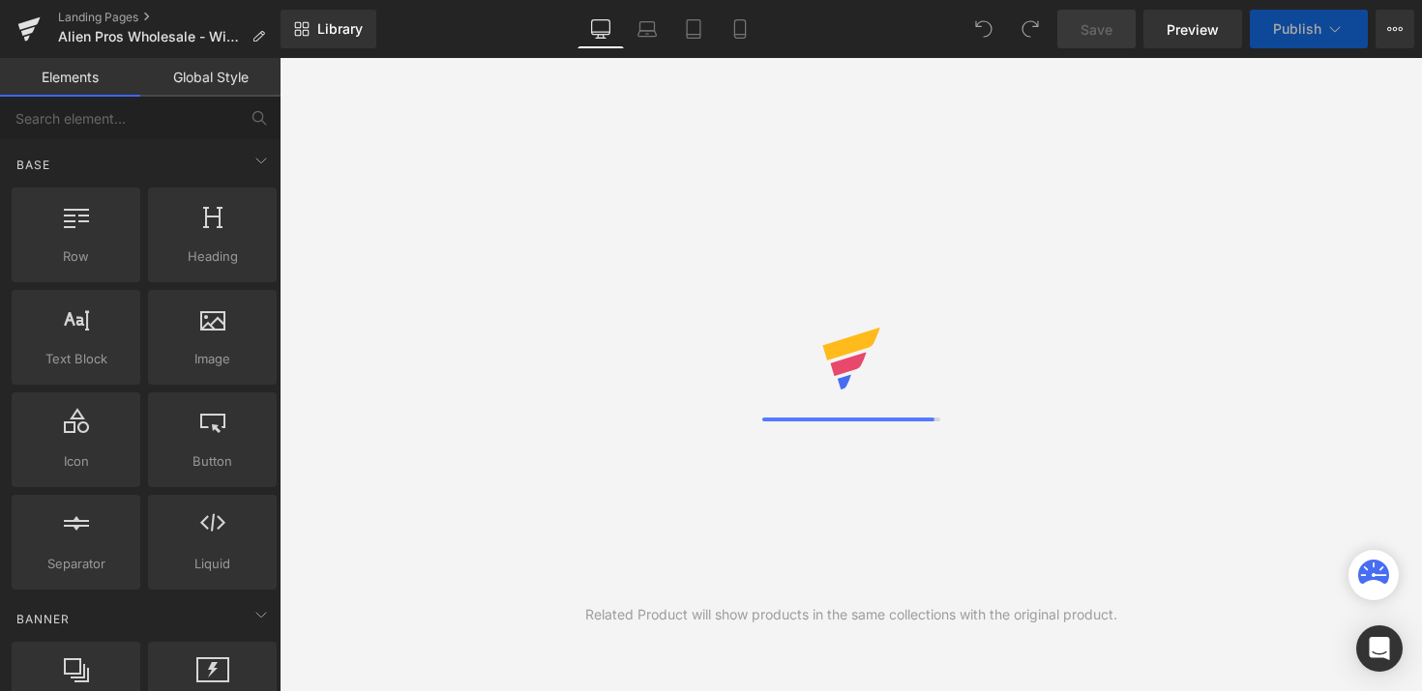
click at [740, 20] on icon at bounding box center [739, 28] width 19 height 19
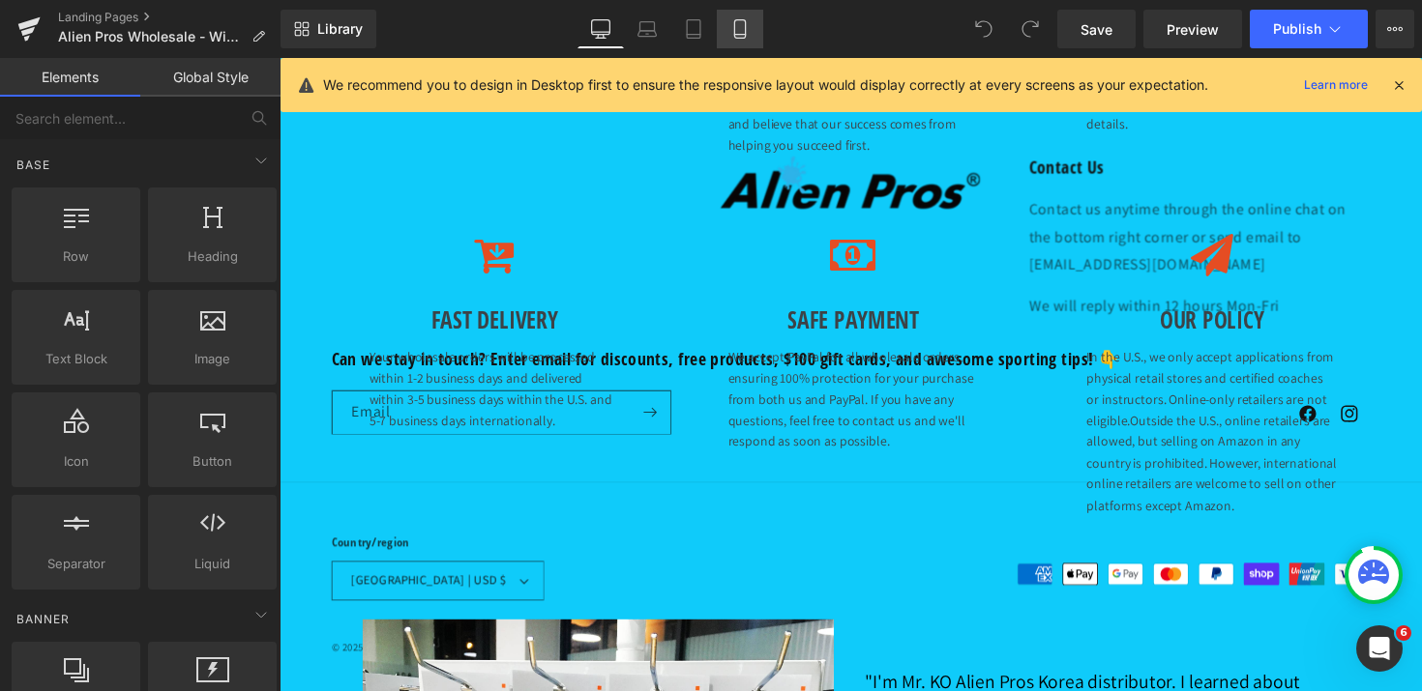
click at [745, 28] on icon at bounding box center [739, 29] width 11 height 18
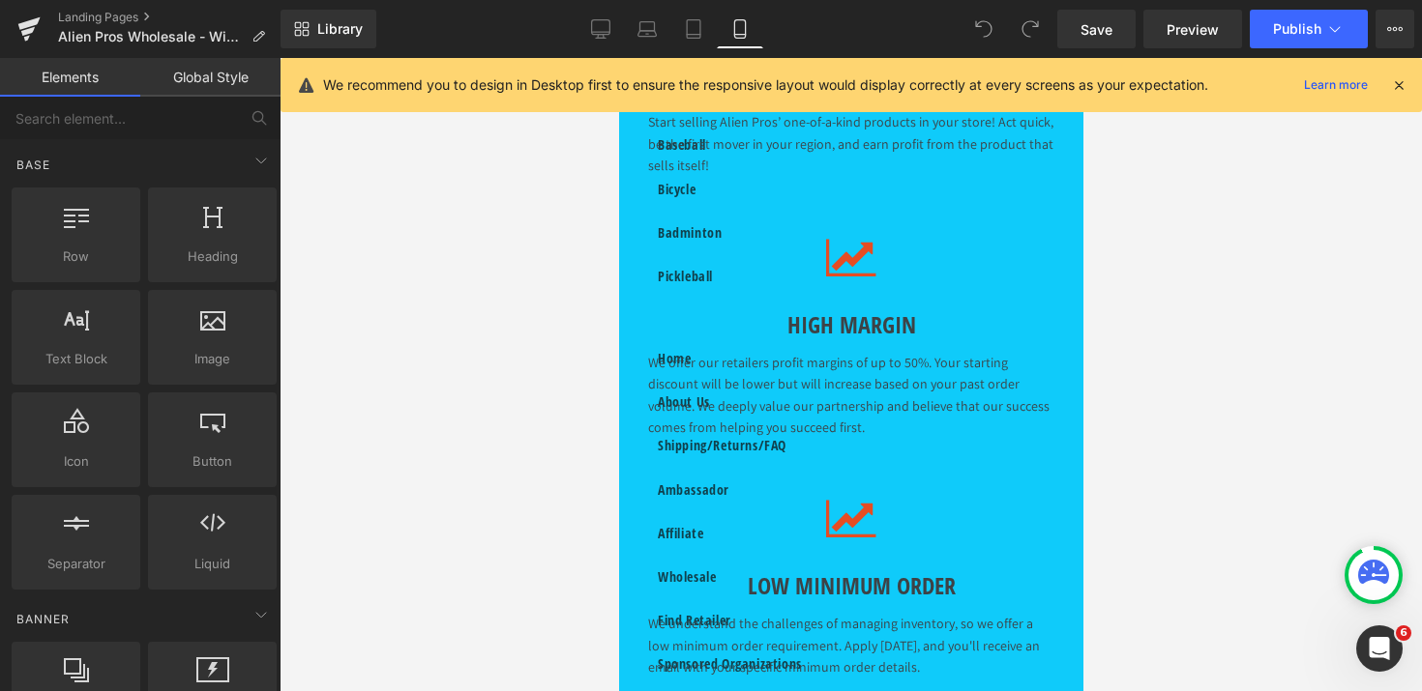
scroll to position [4490, 0]
click at [610, 38] on link "Desktop" at bounding box center [600, 29] width 46 height 39
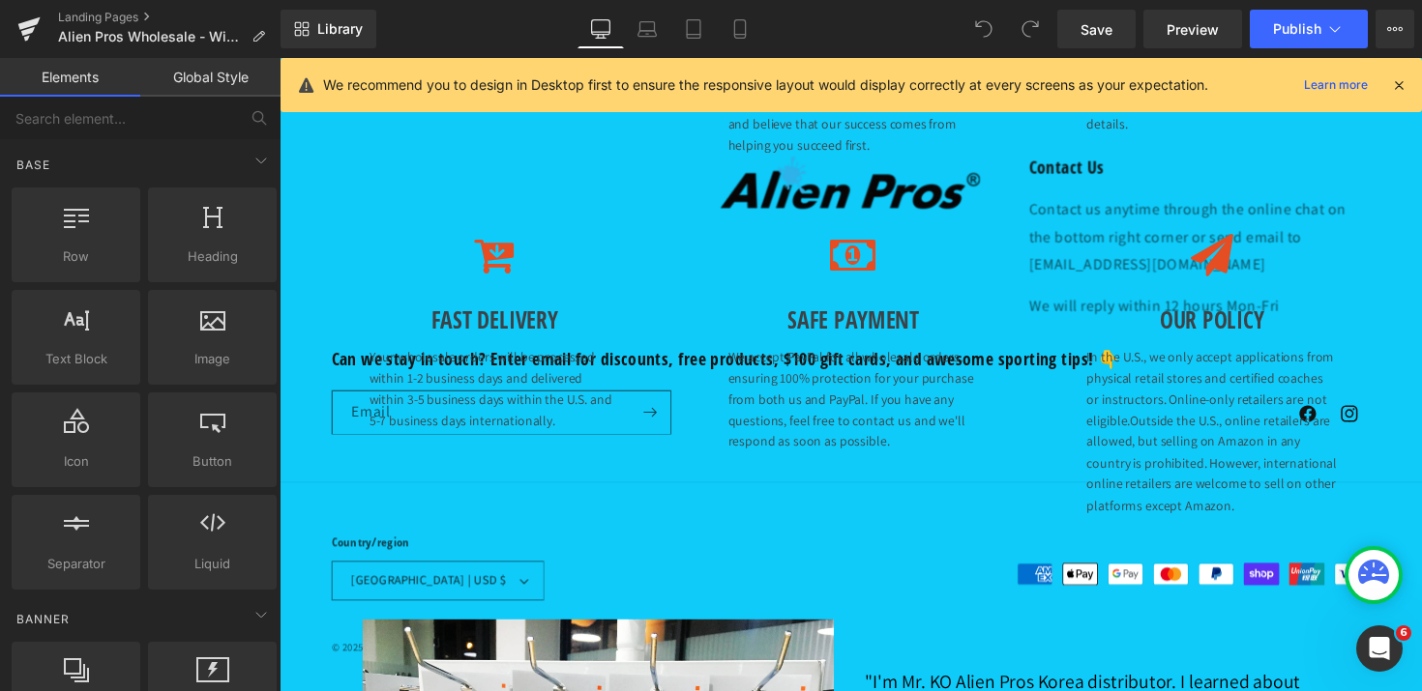
scroll to position [0, 0]
click at [749, 25] on icon at bounding box center [739, 28] width 19 height 19
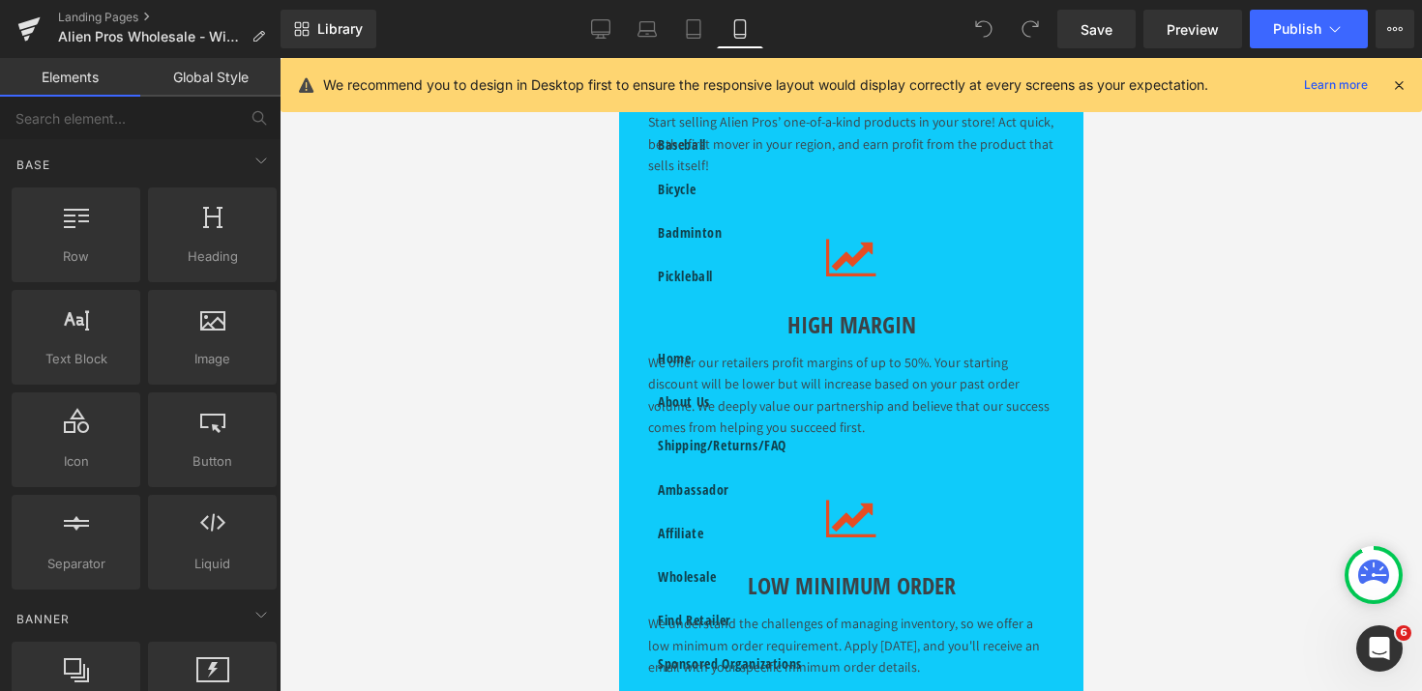
scroll to position [4657, 0]
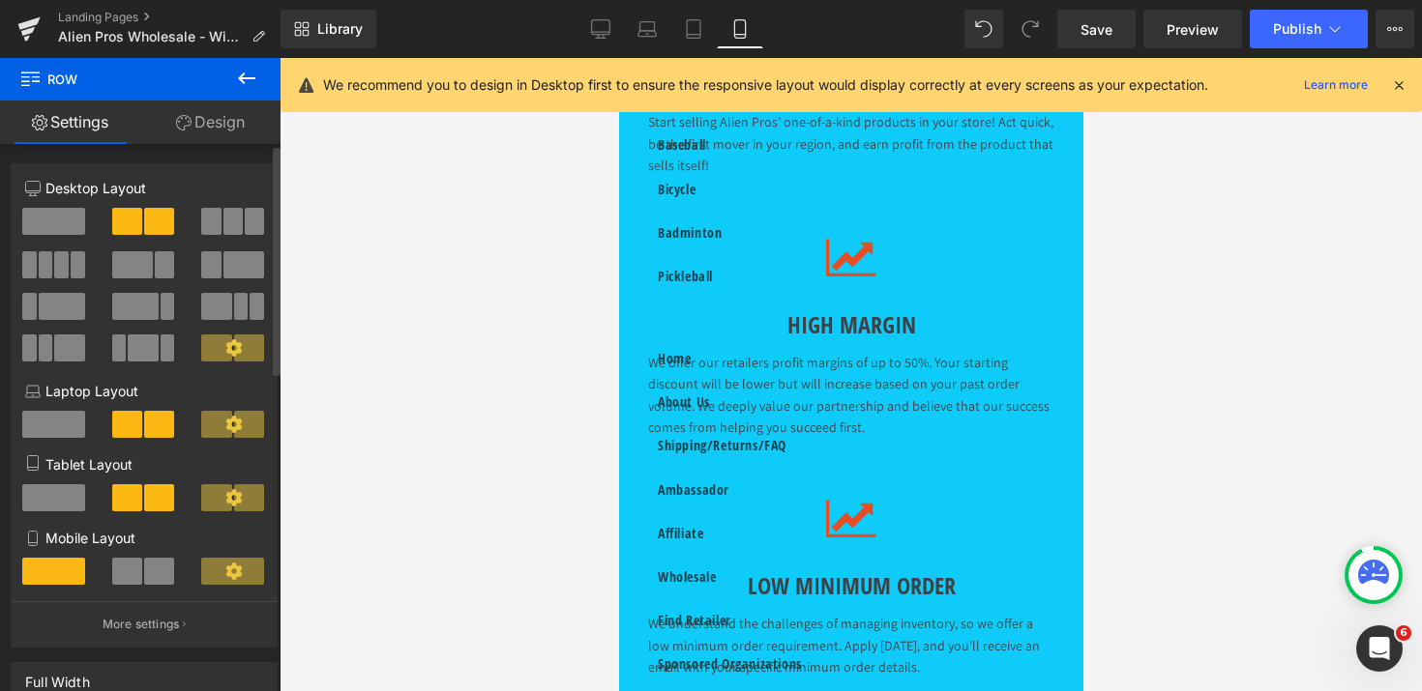
click at [144, 585] on span at bounding box center [159, 571] width 30 height 27
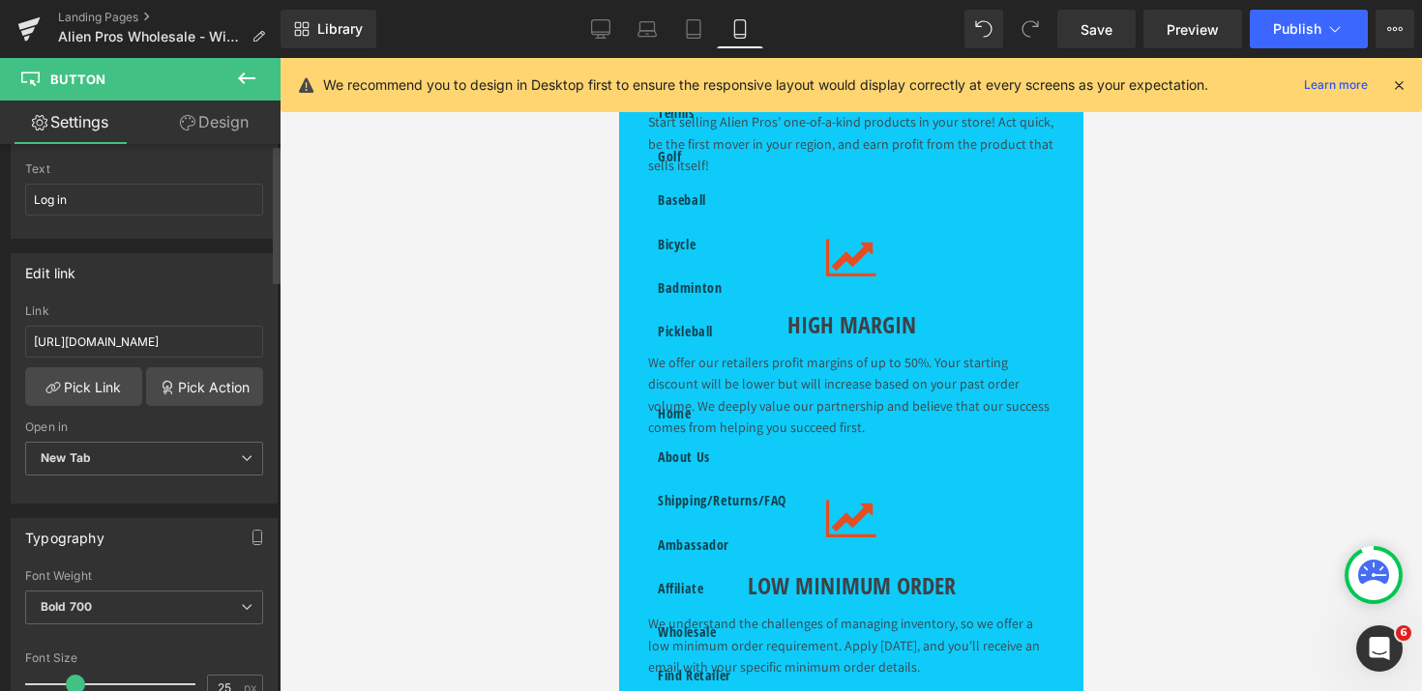
scroll to position [0, 0]
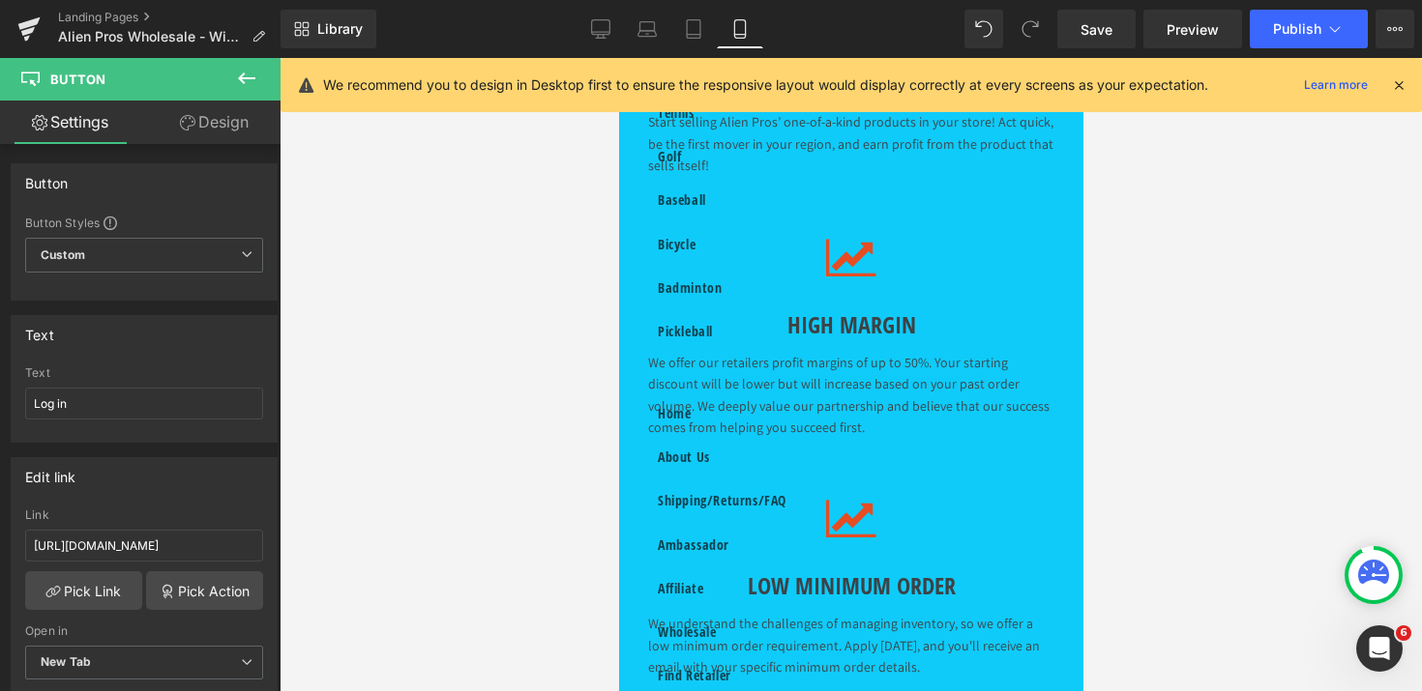
click at [218, 126] on link "Design" at bounding box center [214, 123] width 140 height 44
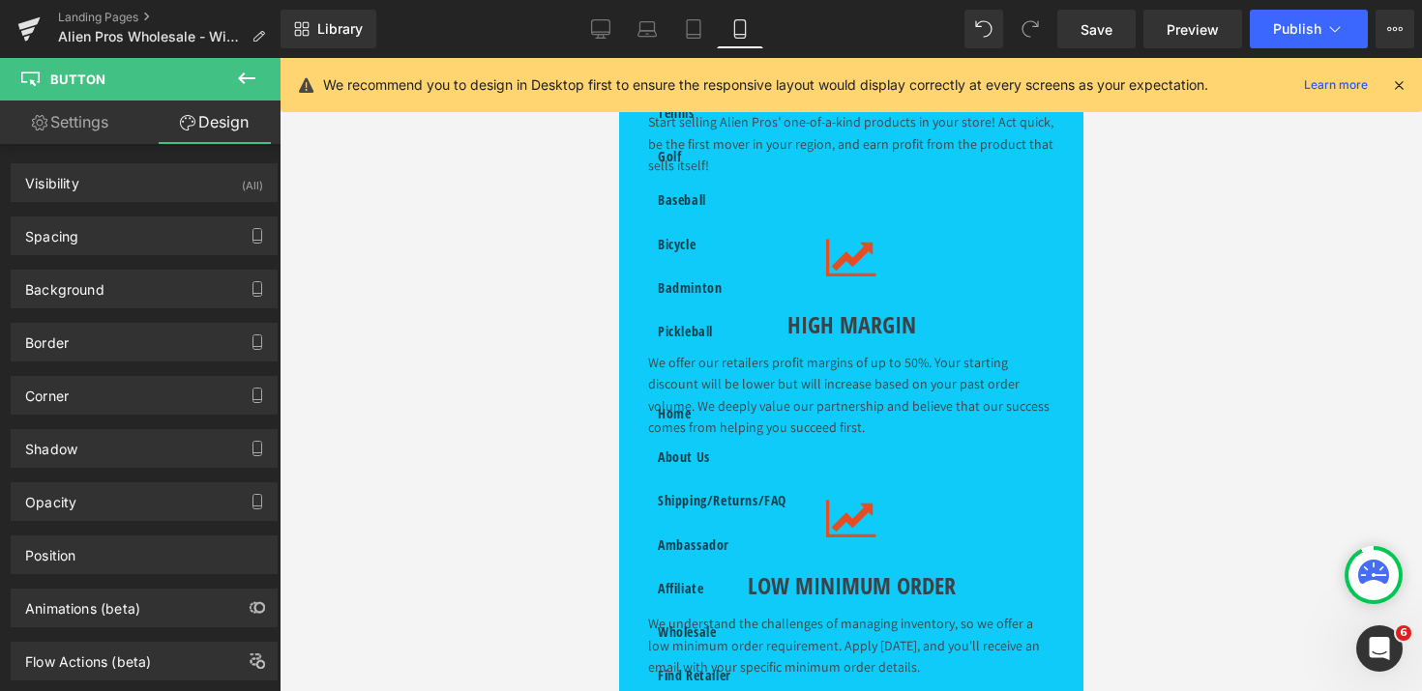
click at [49, 130] on link "Settings" at bounding box center [70, 123] width 140 height 44
type input "100"
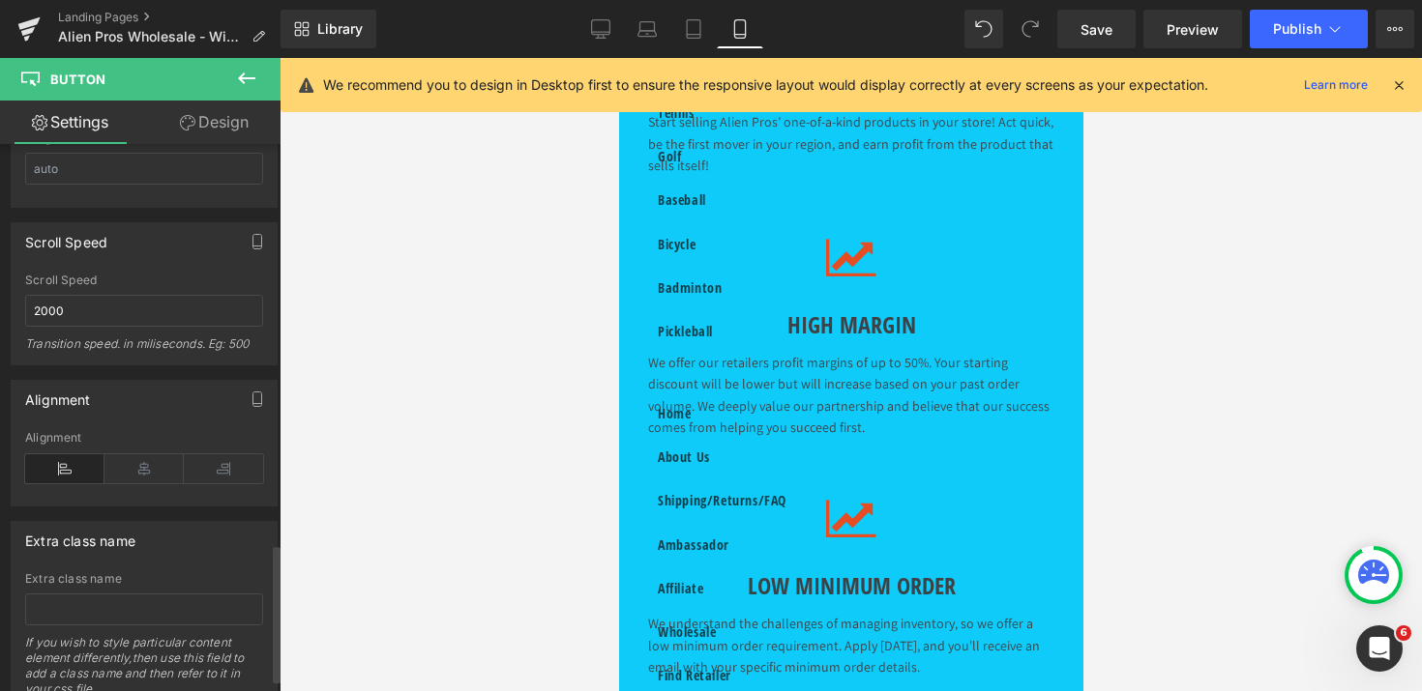
scroll to position [1587, 0]
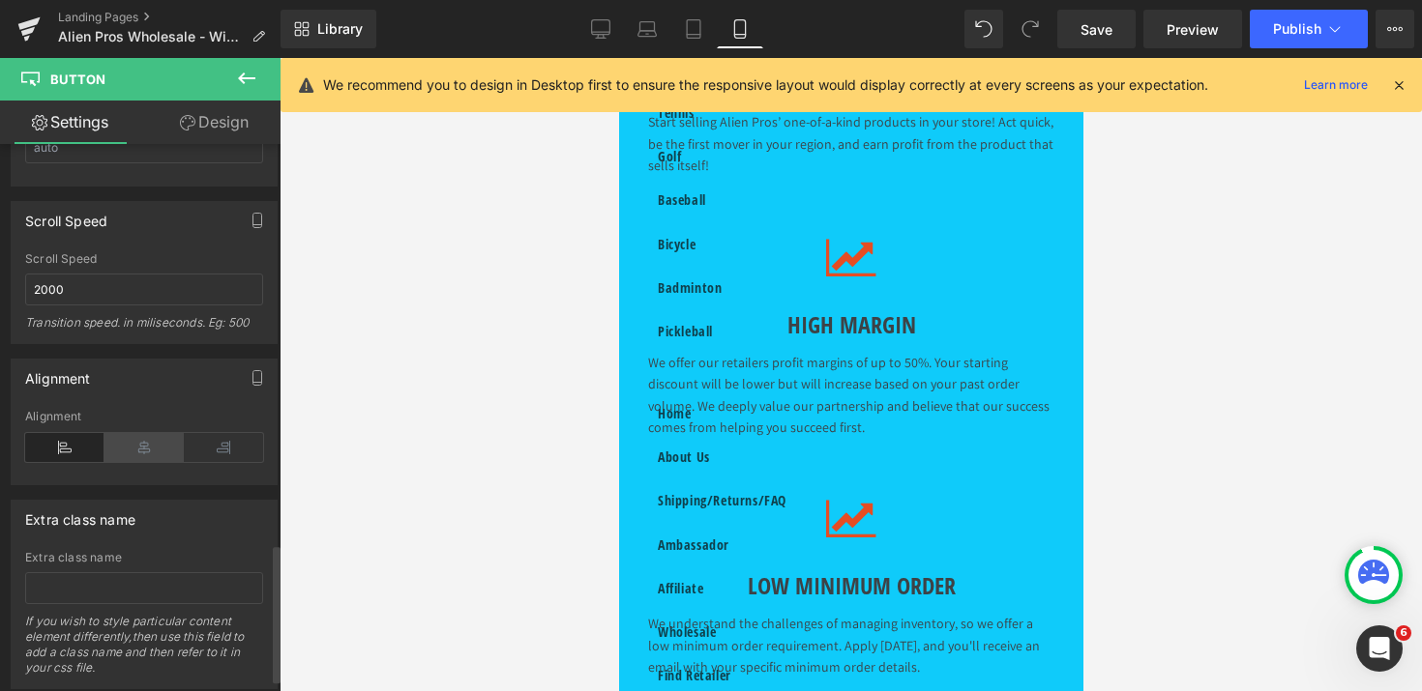
click at [136, 447] on icon at bounding box center [143, 447] width 79 height 29
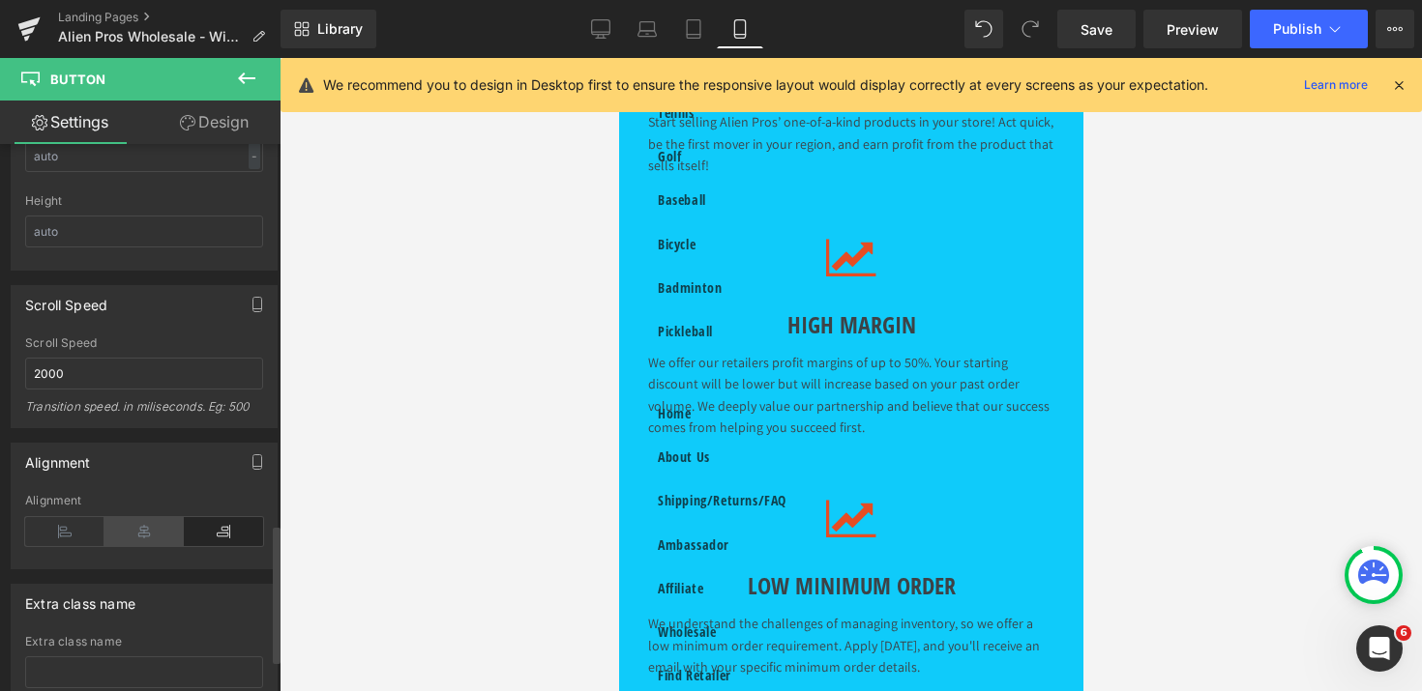
scroll to position [1510, 0]
click at [148, 528] on icon at bounding box center [143, 525] width 79 height 29
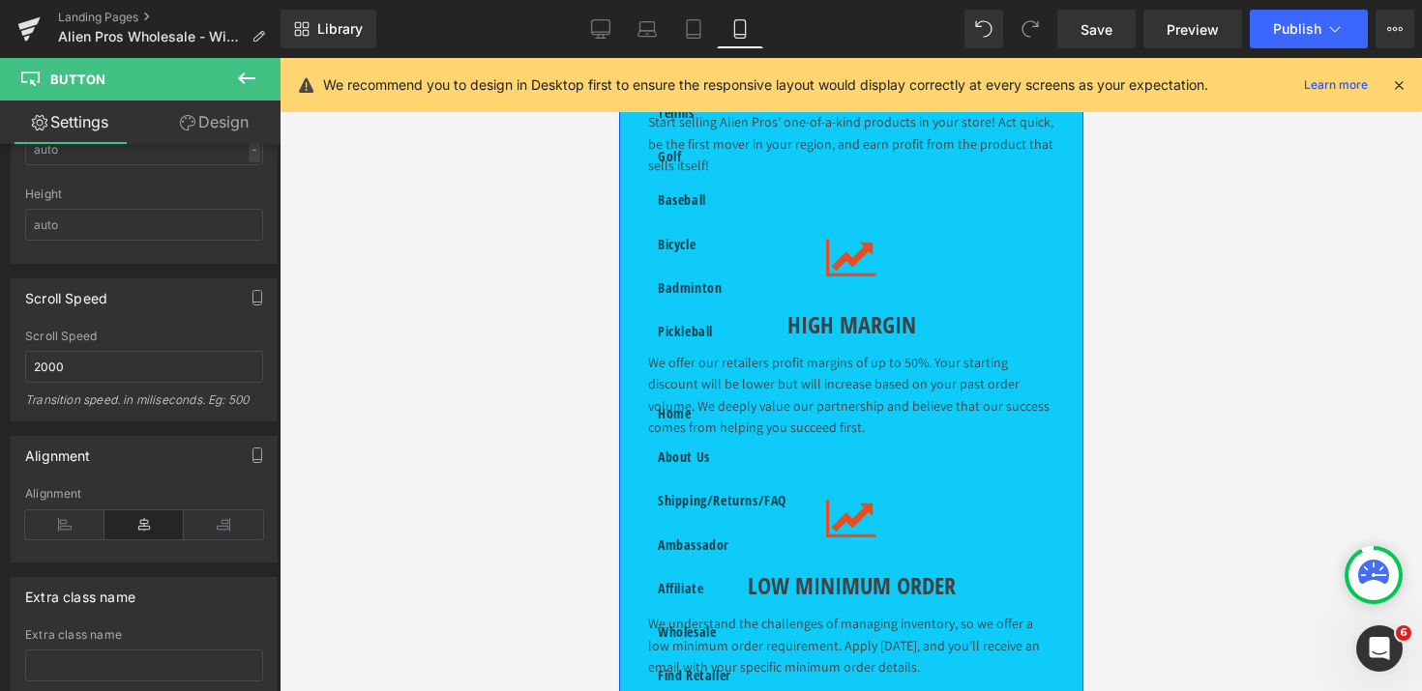
scroll to position [0, 0]
click at [600, 33] on icon at bounding box center [600, 28] width 19 height 19
type input "100"
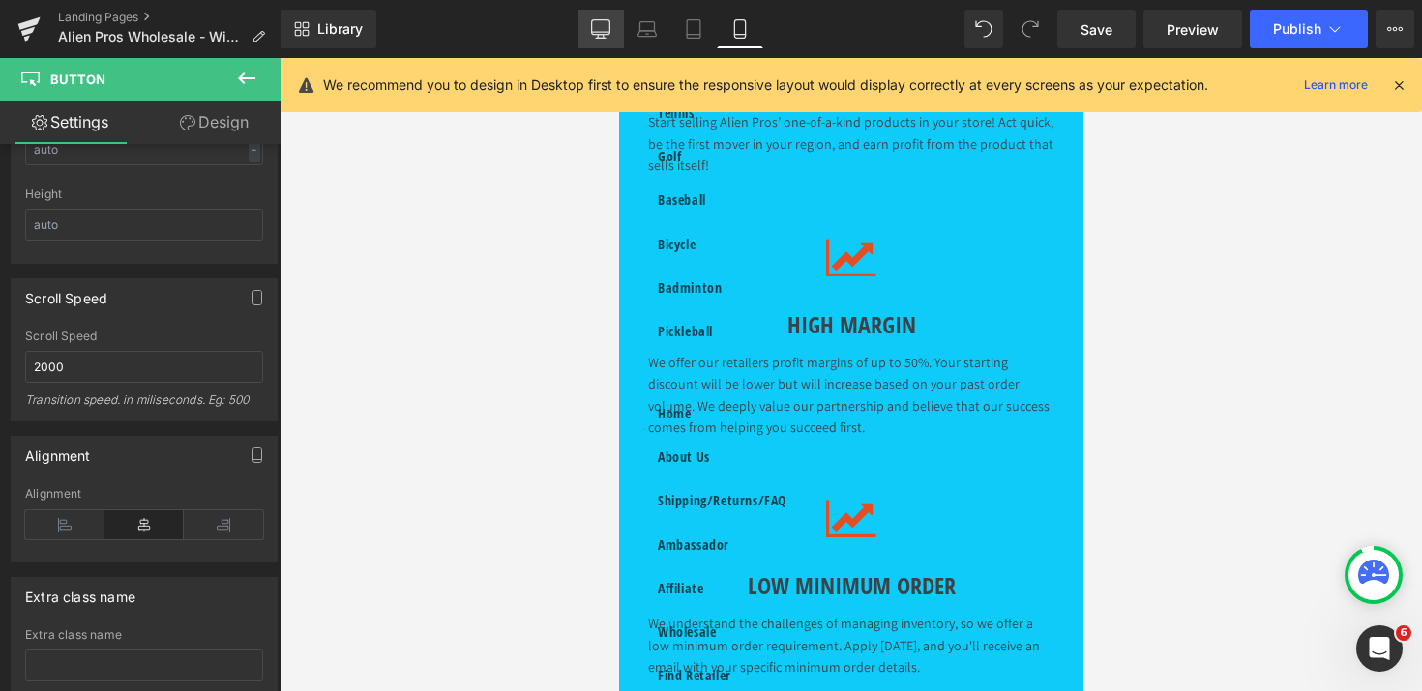
type input "0"
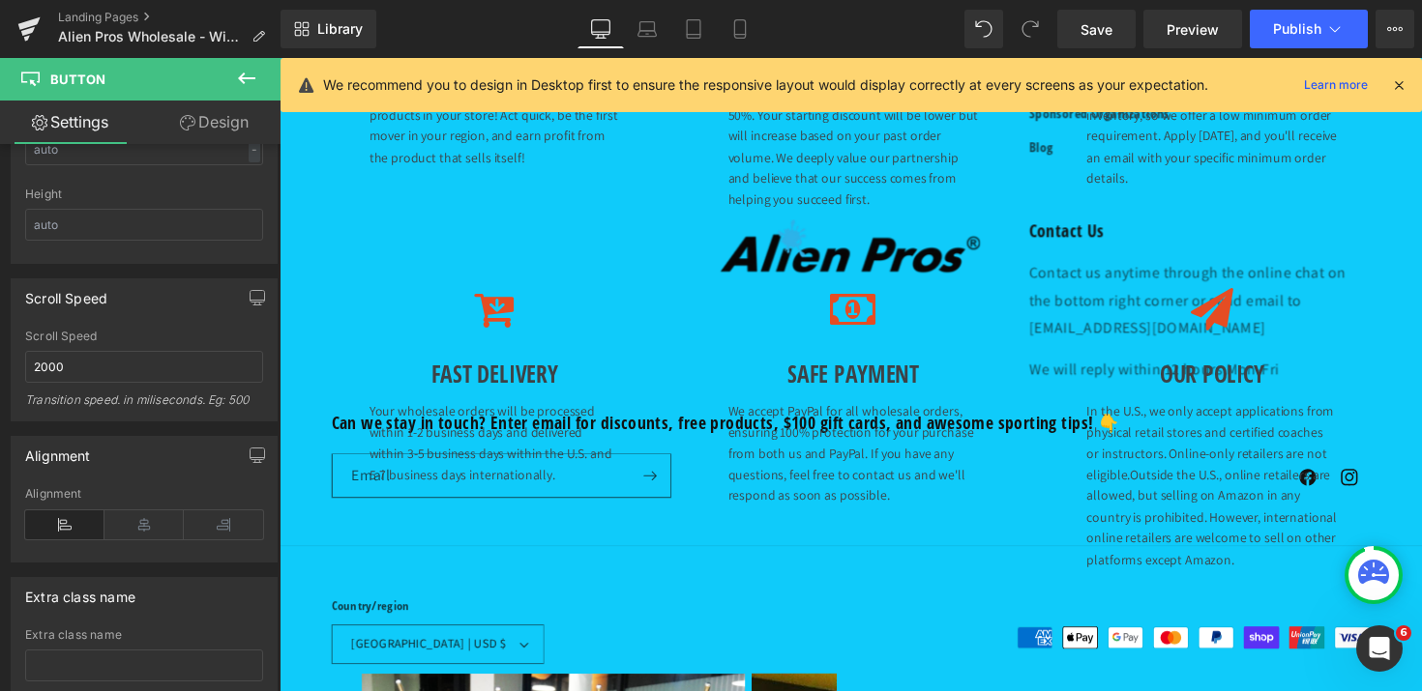
scroll to position [21, 0]
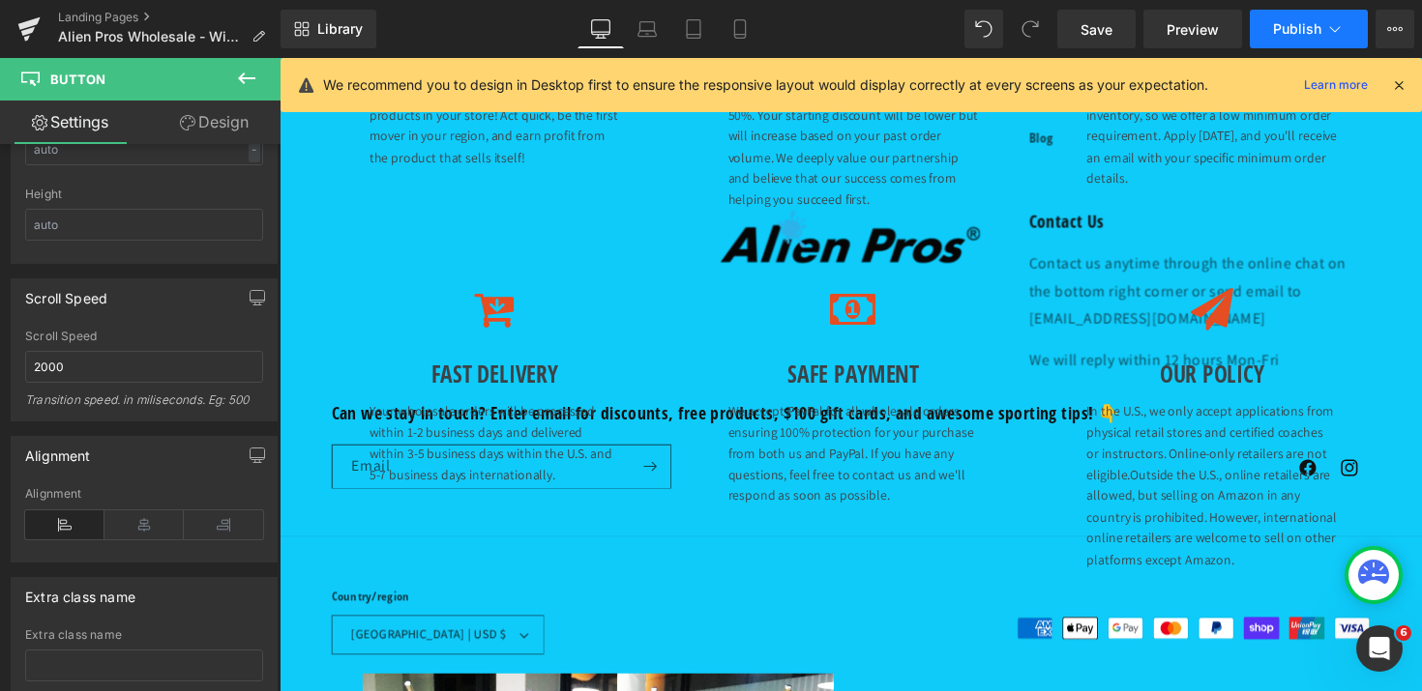
click at [1307, 35] on span "Publish" at bounding box center [1297, 28] width 48 height 15
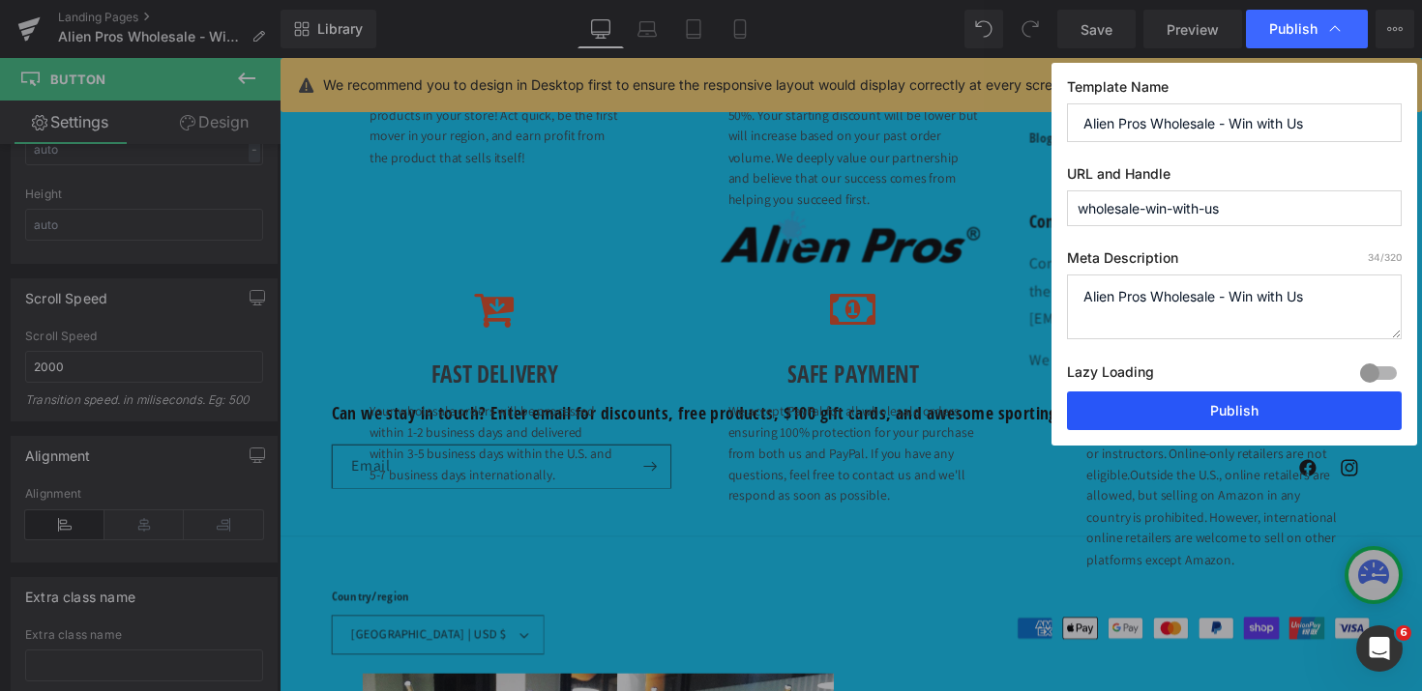
click at [1240, 410] on button "Publish" at bounding box center [1234, 411] width 335 height 39
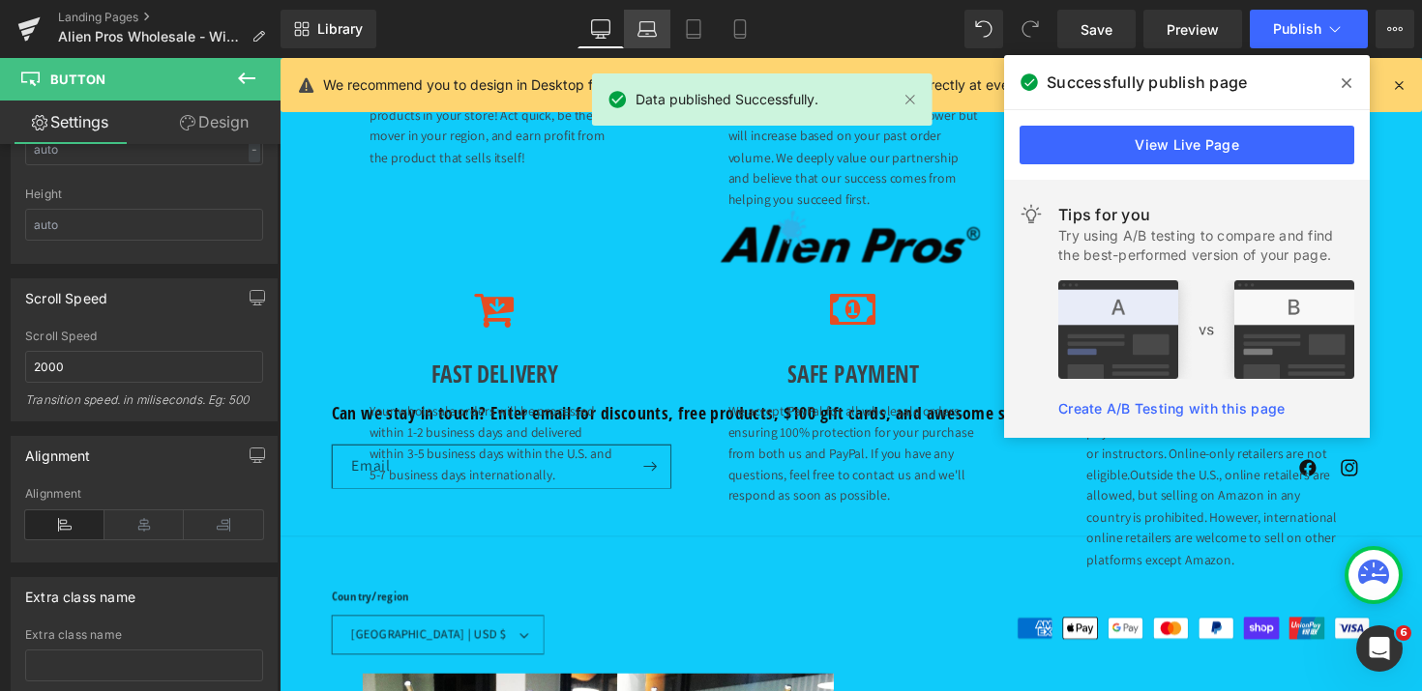
click at [632, 32] on link "Laptop" at bounding box center [647, 29] width 46 height 39
type input "100"
type input "0"
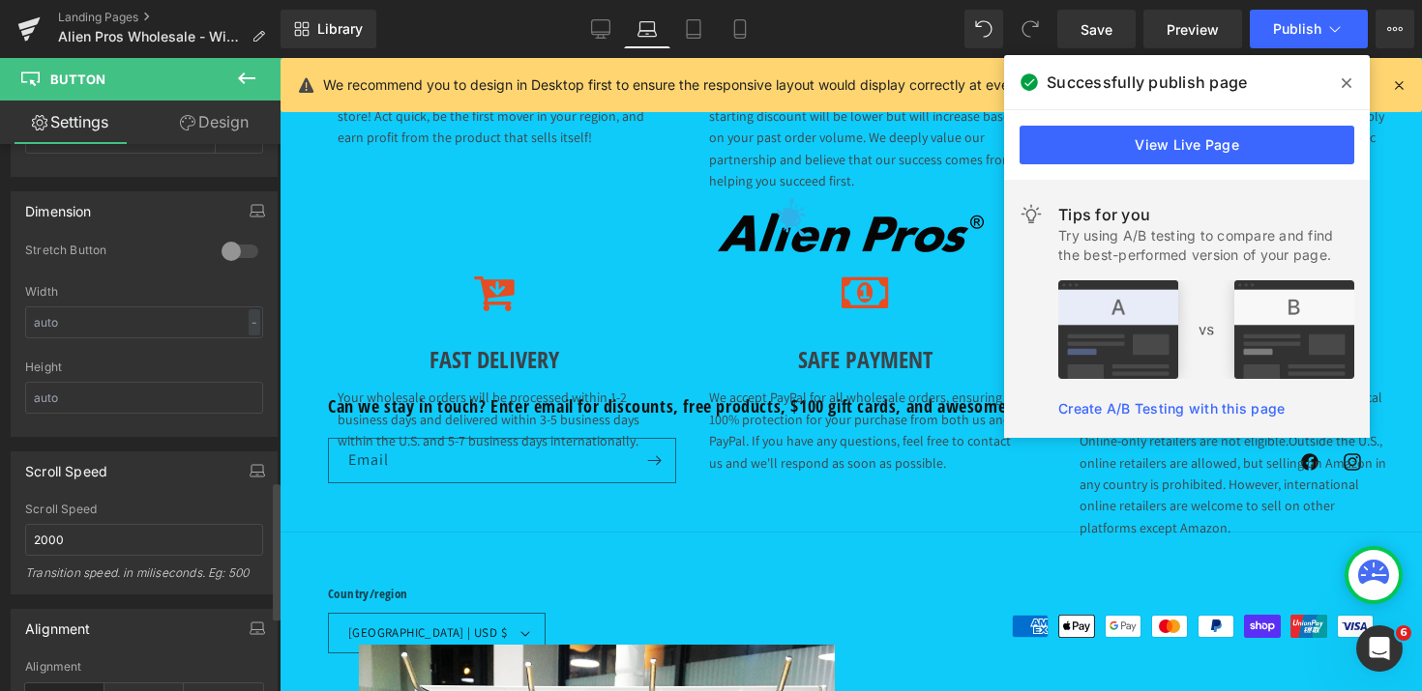
scroll to position [1637, 0]
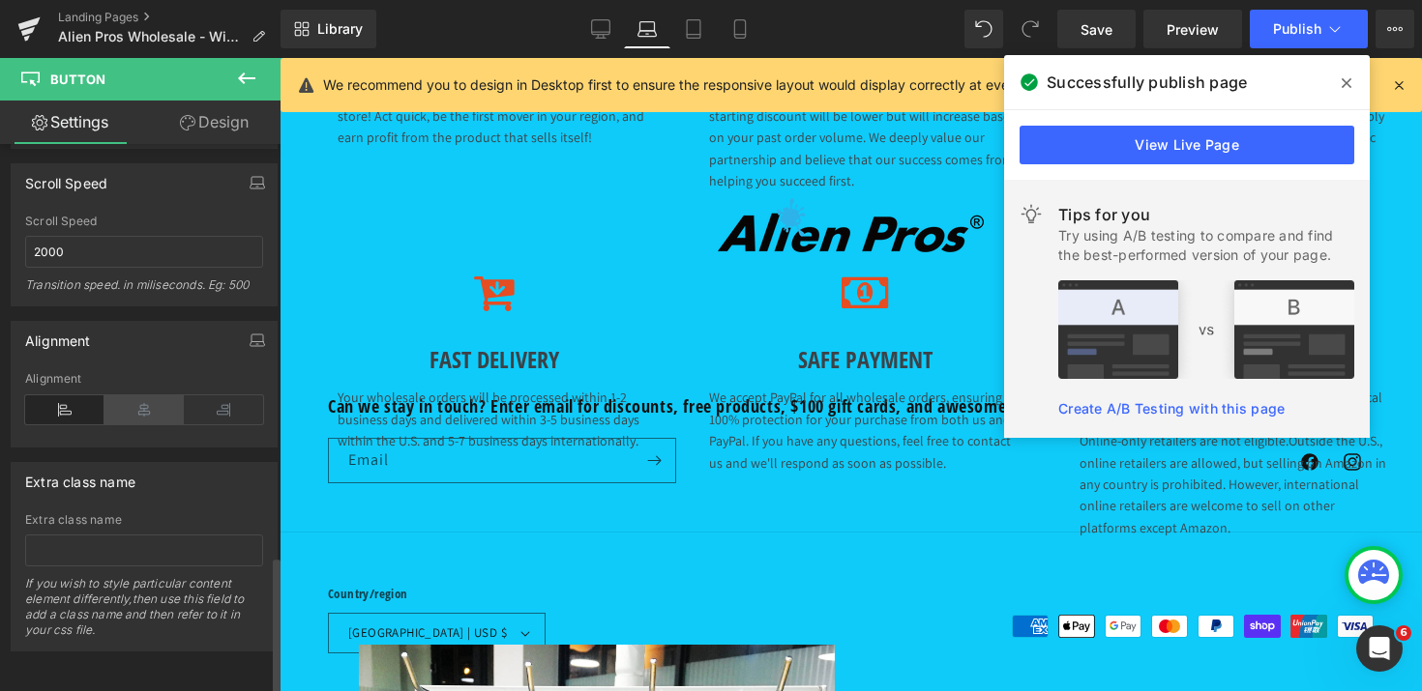
click at [147, 398] on icon at bounding box center [143, 410] width 79 height 29
click at [147, 396] on icon at bounding box center [143, 410] width 79 height 29
click at [1308, 38] on button "Publish" at bounding box center [1308, 29] width 118 height 39
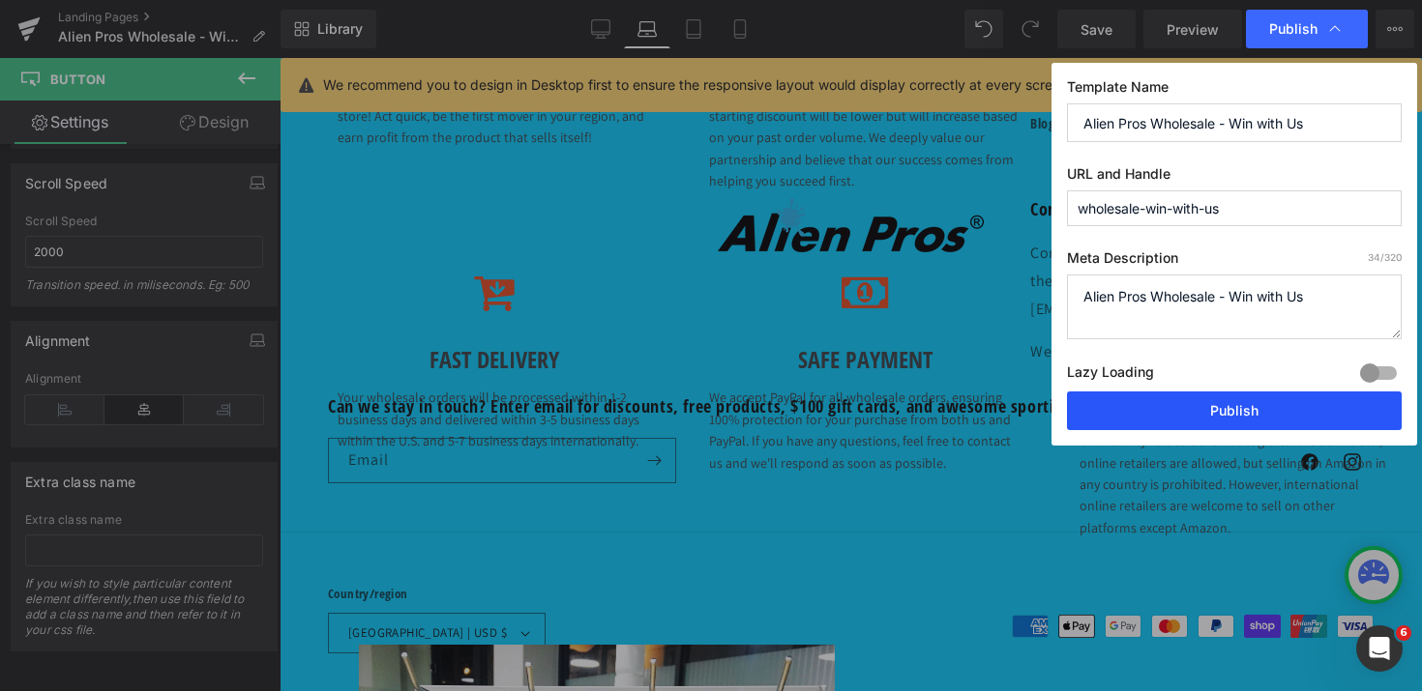
click at [1234, 406] on button "Publish" at bounding box center [1234, 411] width 335 height 39
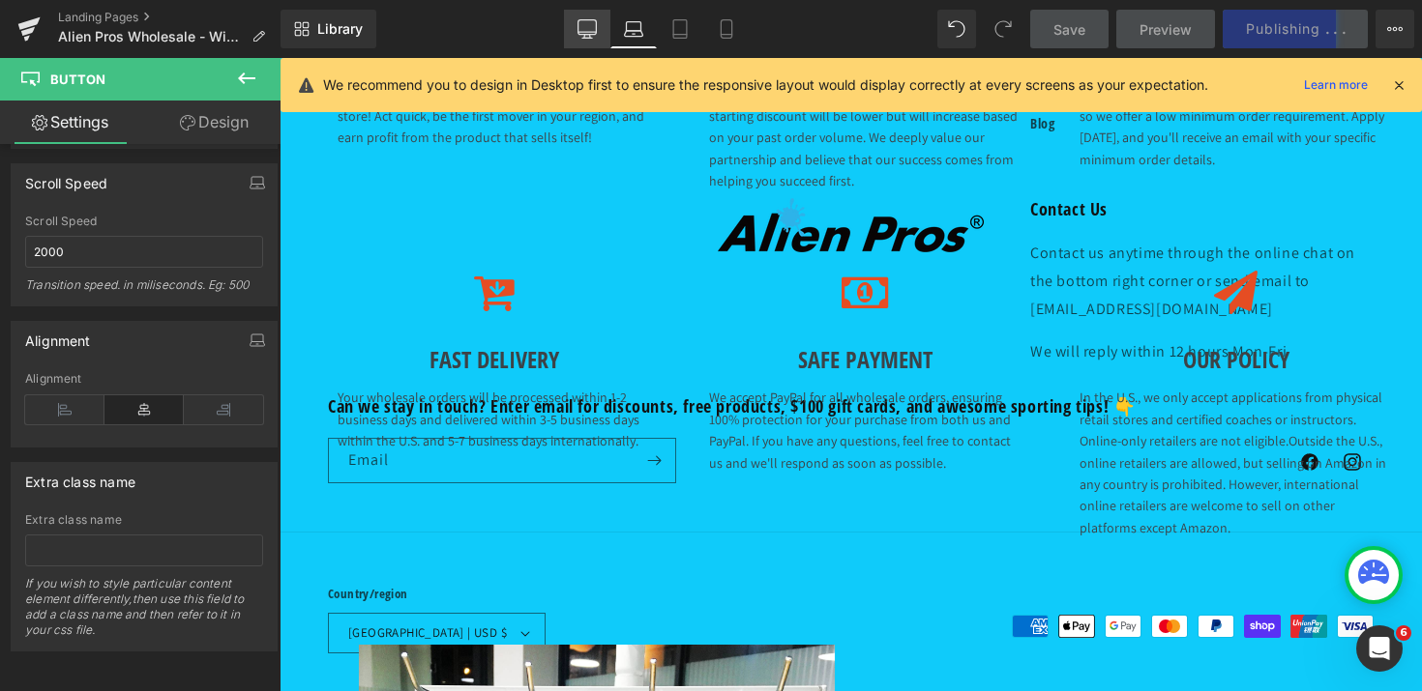
click at [592, 30] on icon at bounding box center [586, 28] width 19 height 19
type input "100"
type input "0"
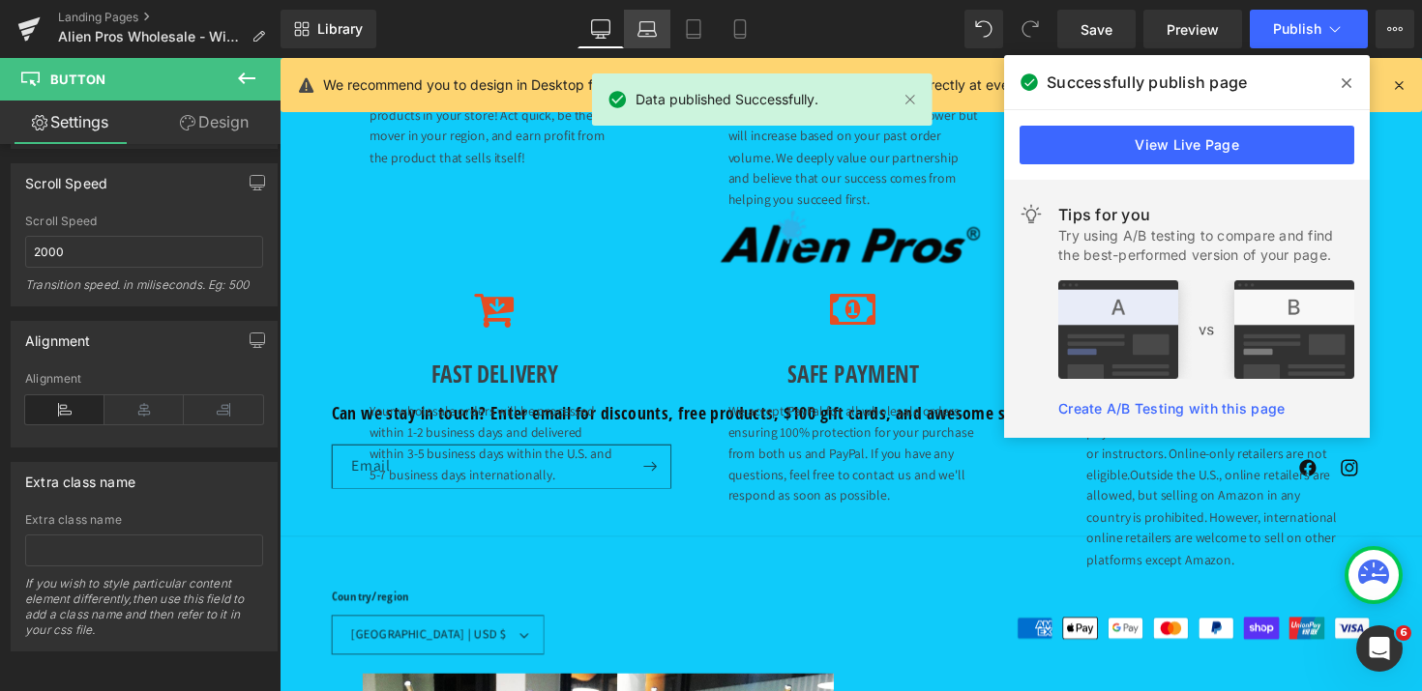
click at [633, 33] on link "Laptop" at bounding box center [647, 29] width 46 height 39
type input "100"
type input "0"
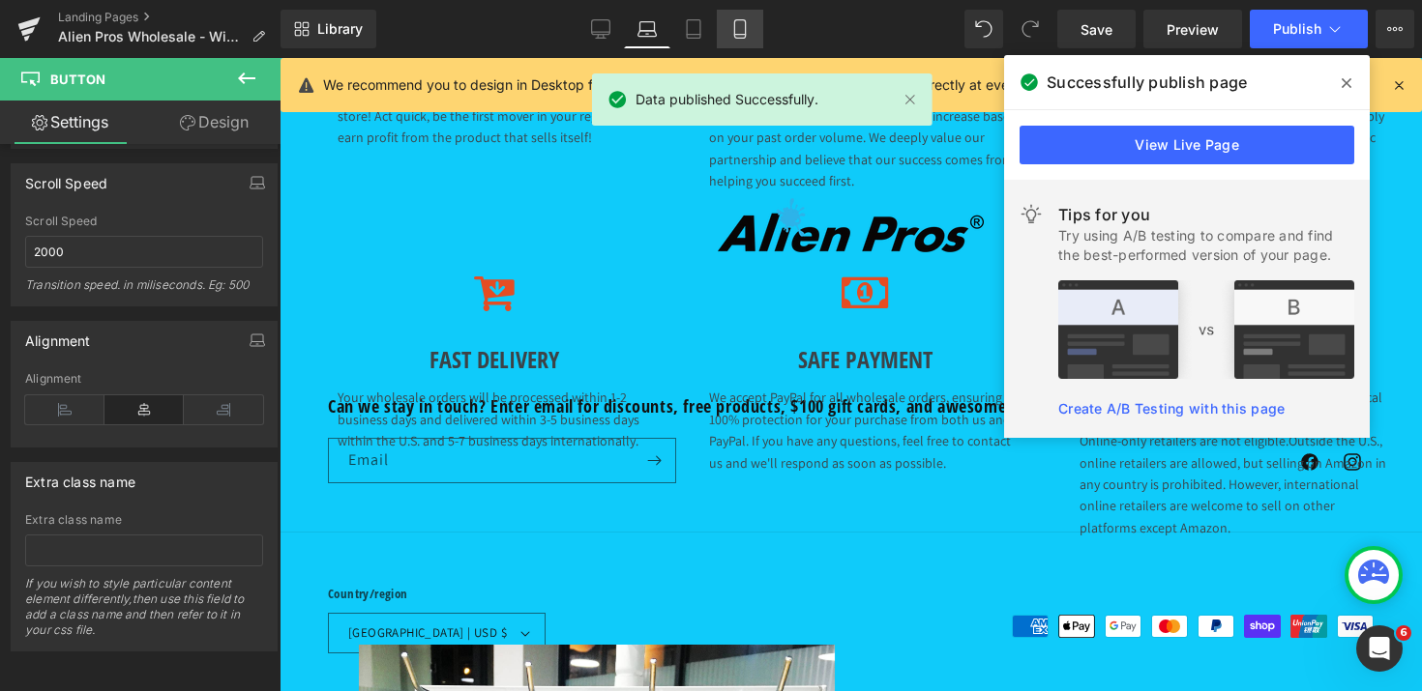
click at [751, 33] on link "Mobile" at bounding box center [740, 29] width 46 height 39
type input "100"
type input "0"
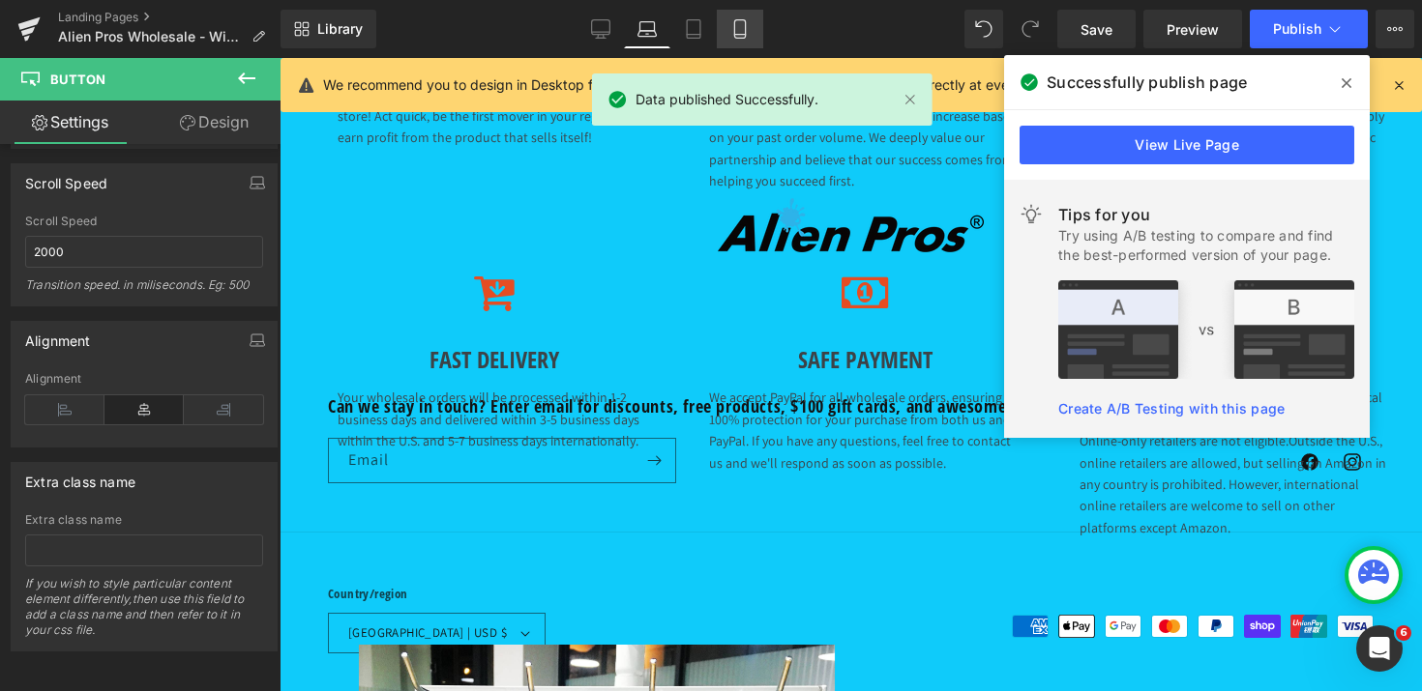
scroll to position [0, 0]
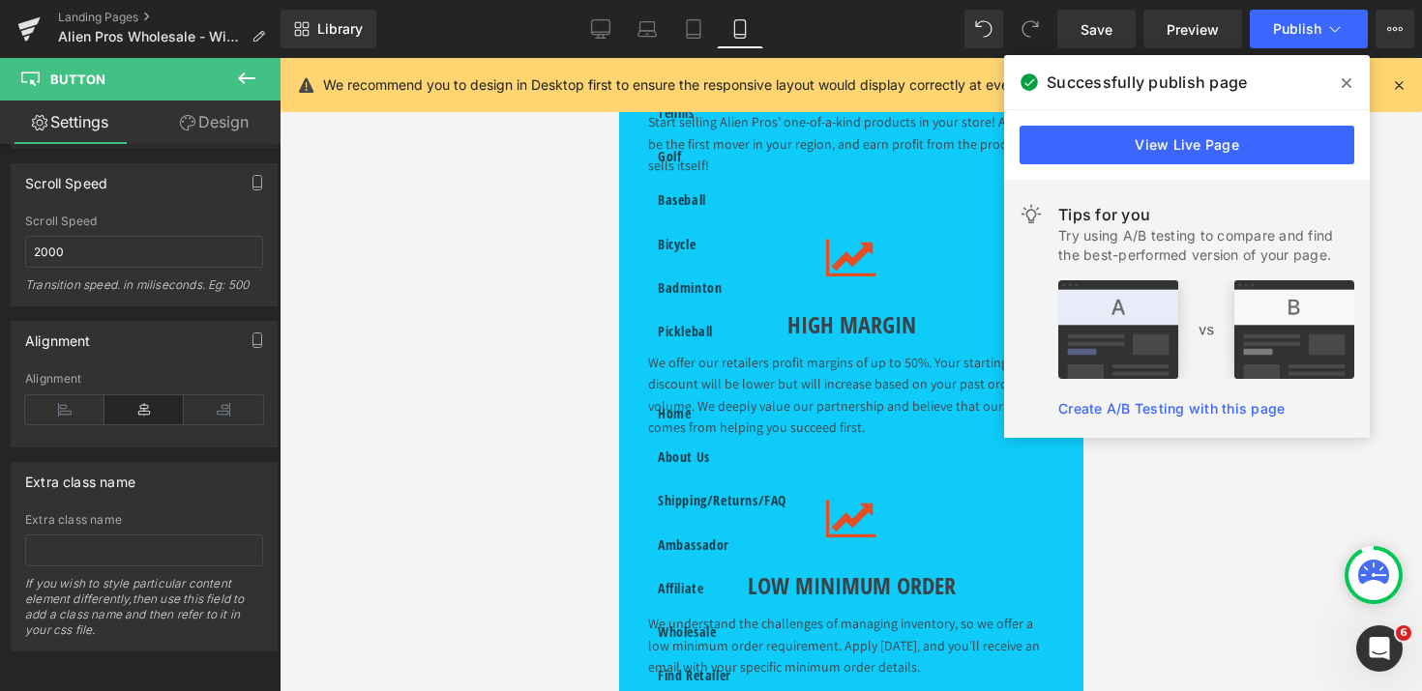
click at [1346, 86] on icon at bounding box center [1346, 82] width 10 height 15
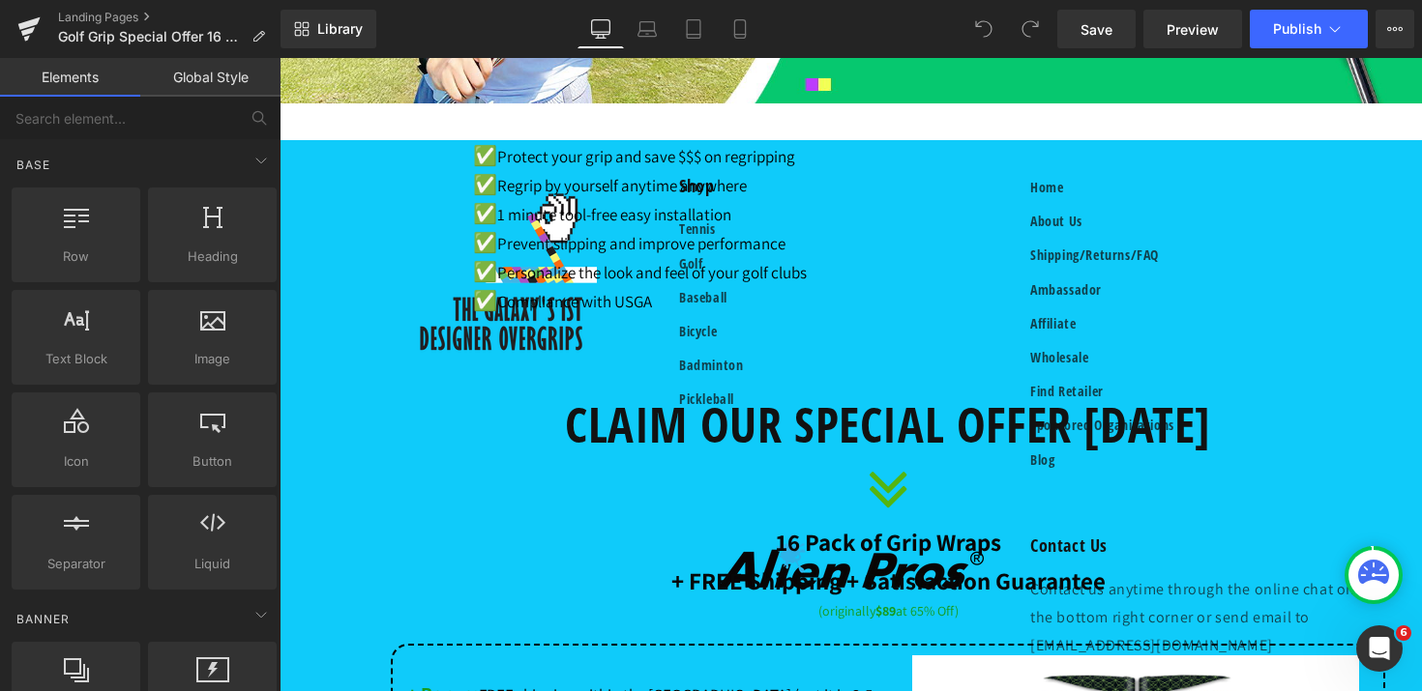
scroll to position [542, 0]
click at [748, 28] on icon at bounding box center [739, 28] width 19 height 19
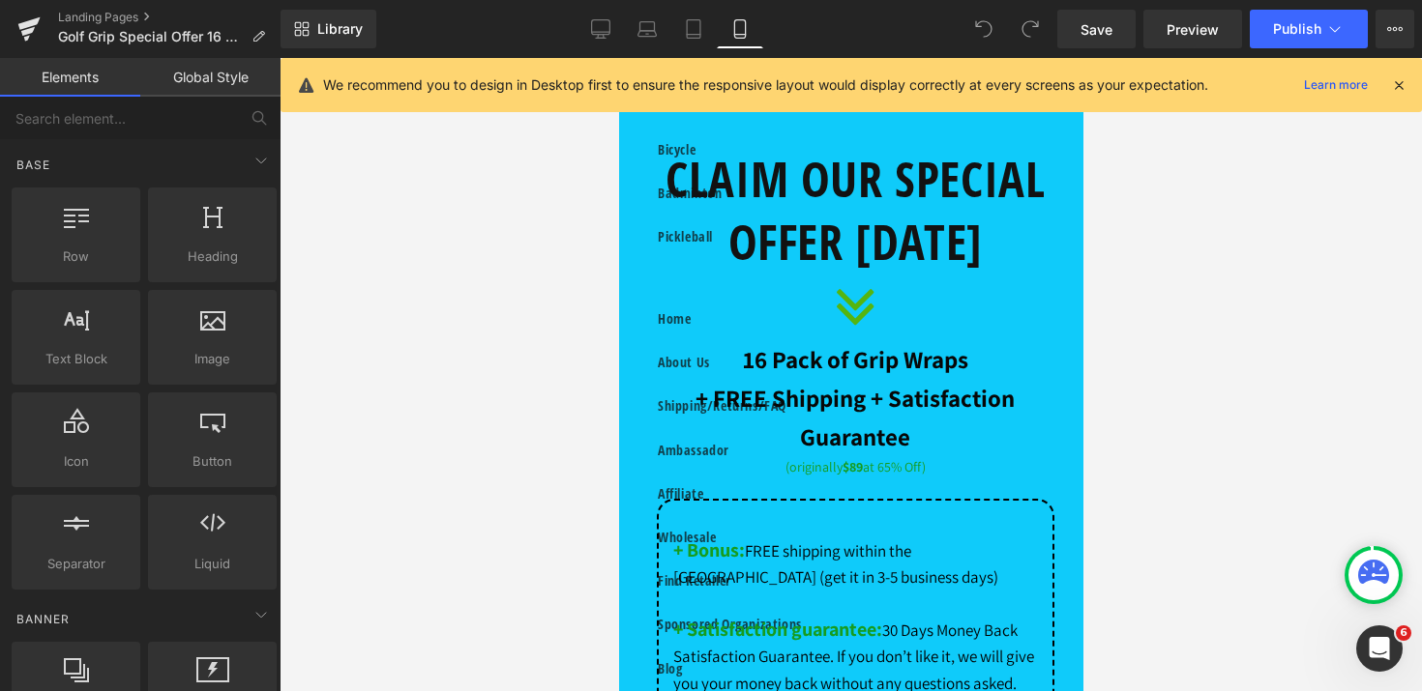
scroll to position [2739, 0]
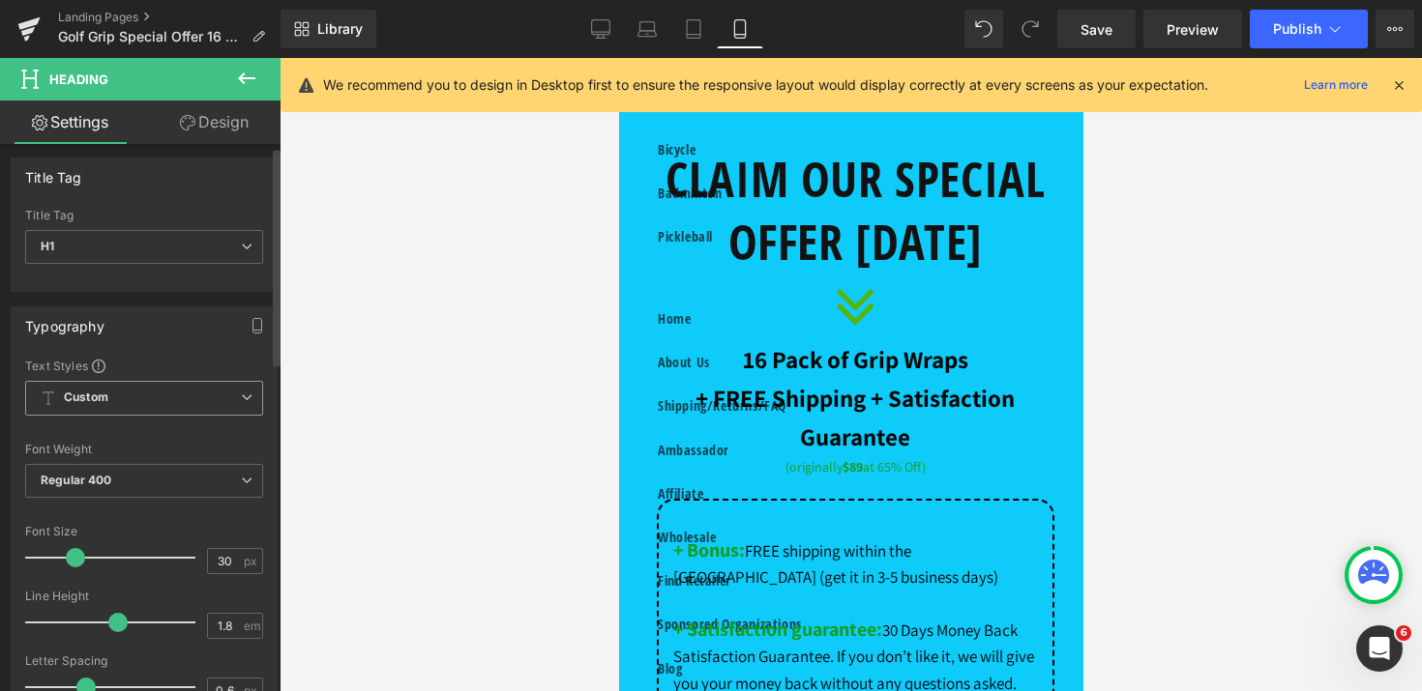
scroll to position [0, 0]
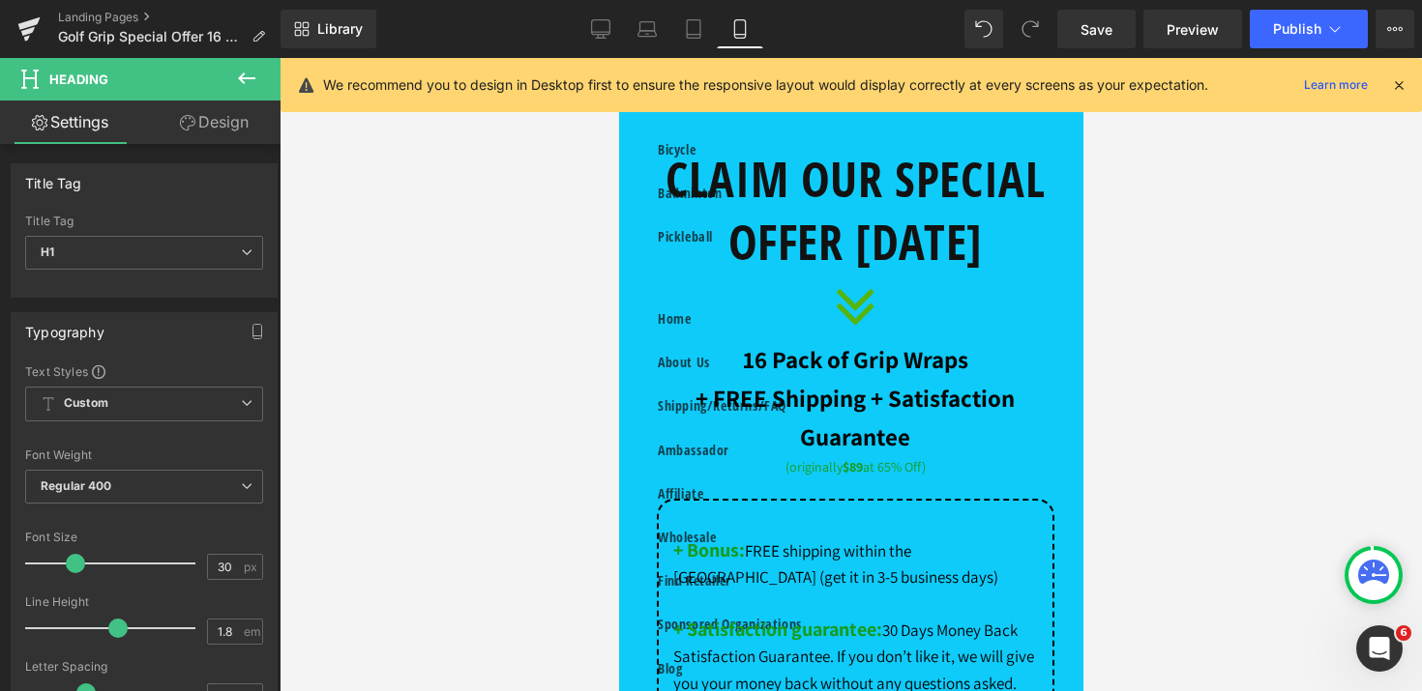
click at [247, 134] on link "Design" at bounding box center [214, 123] width 140 height 44
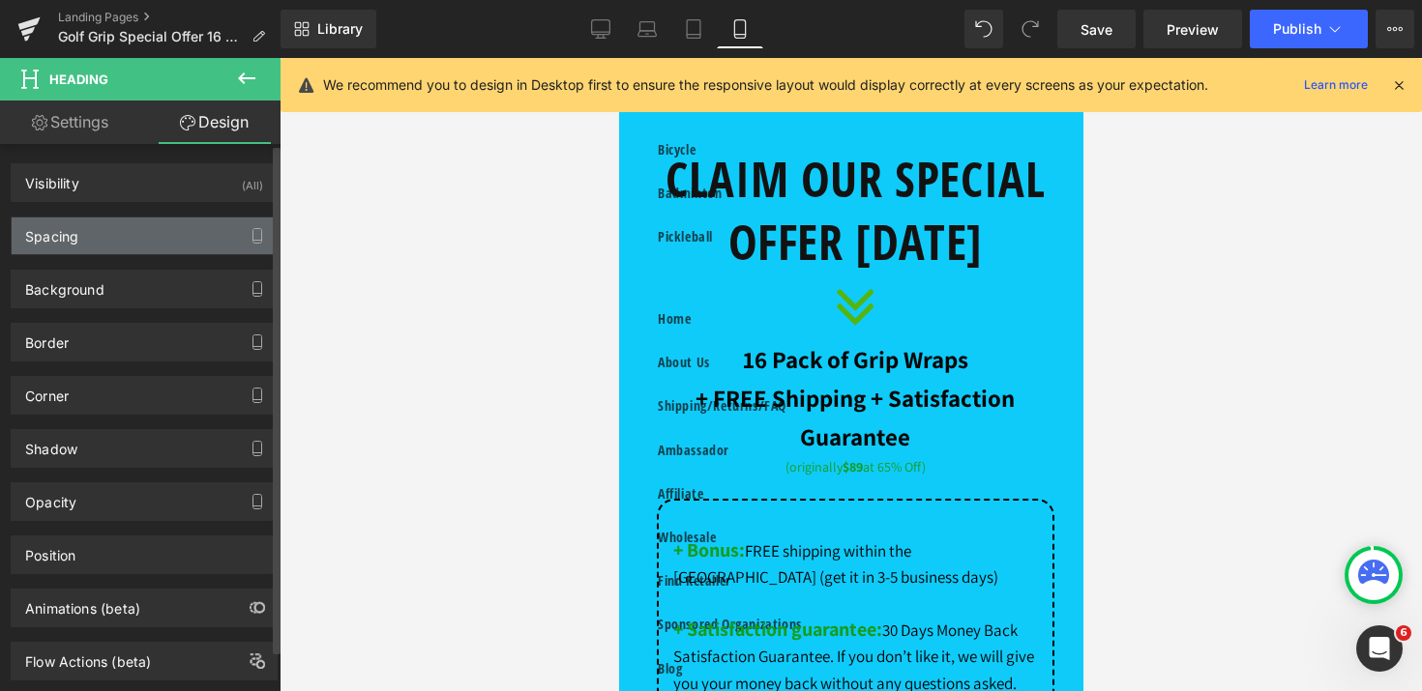
click at [119, 245] on div "Spacing" at bounding box center [144, 236] width 265 height 37
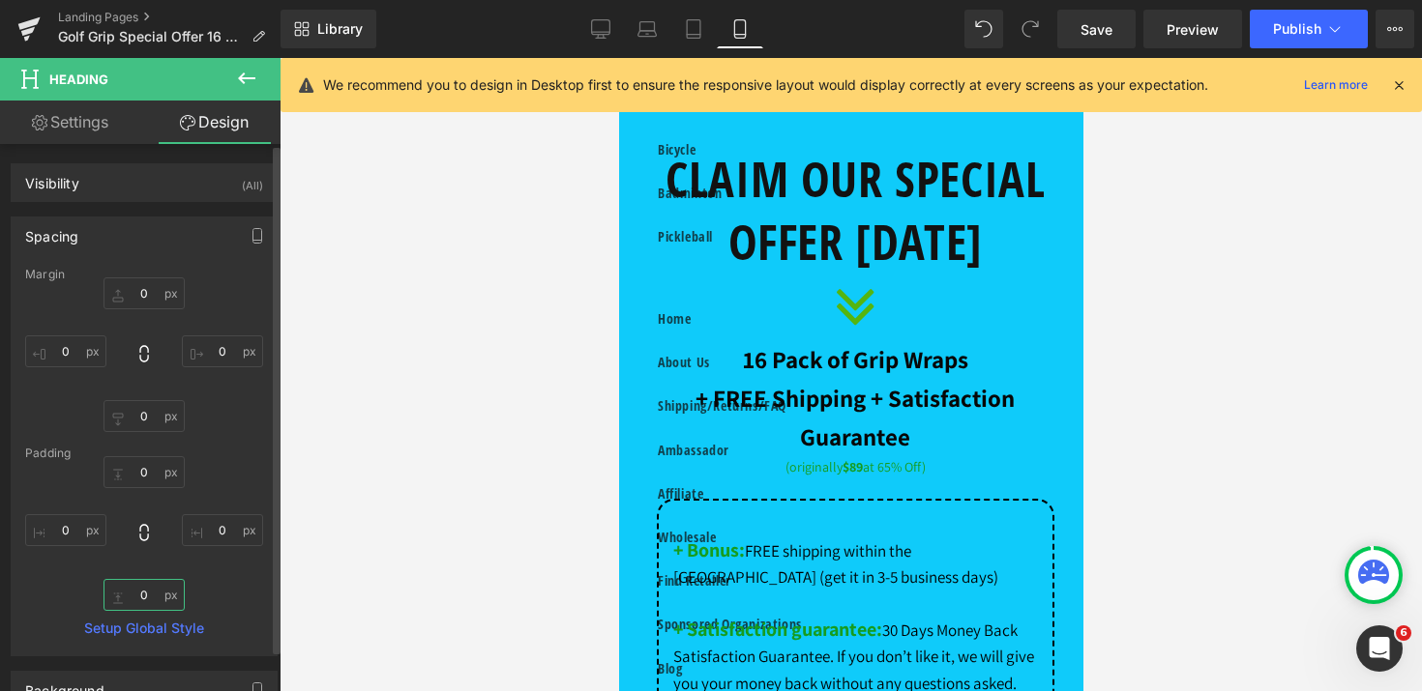
click at [137, 597] on input "text" at bounding box center [143, 595] width 81 height 32
click at [1337, 25] on icon at bounding box center [1334, 28] width 19 height 19
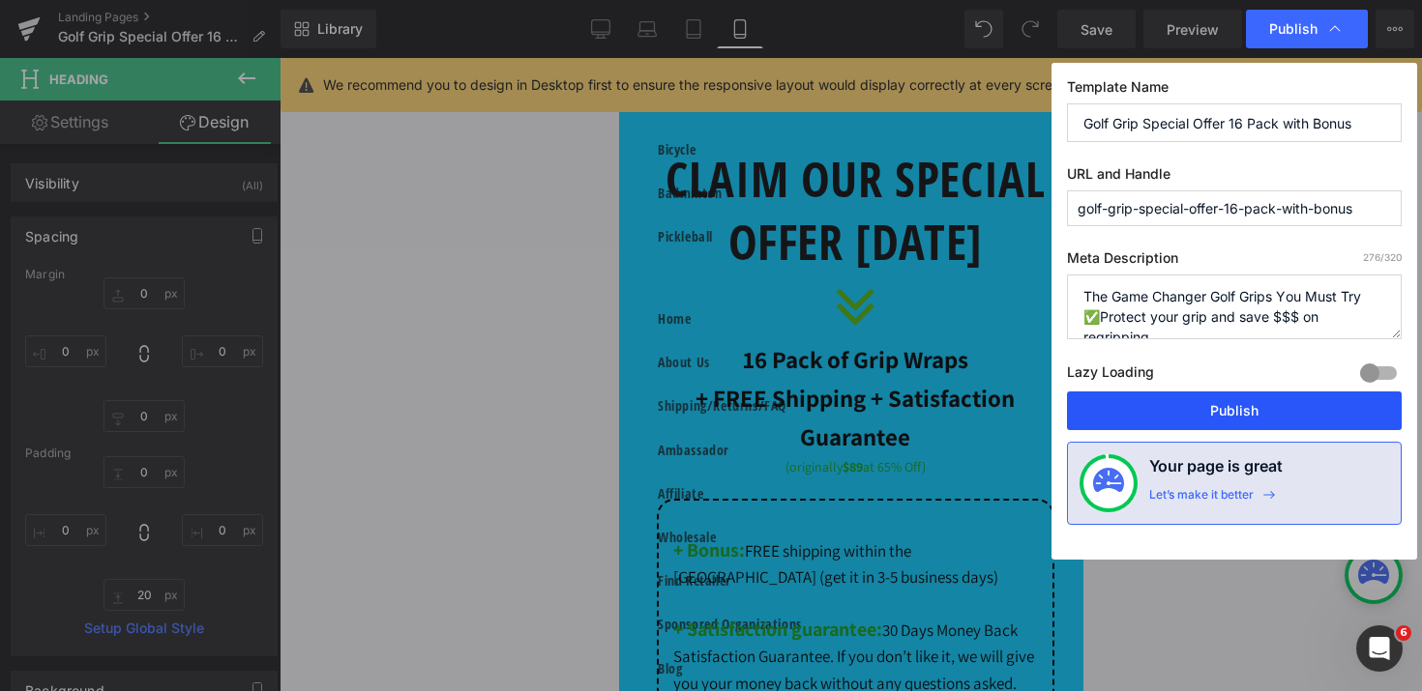
click at [1241, 407] on button "Publish" at bounding box center [1234, 411] width 335 height 39
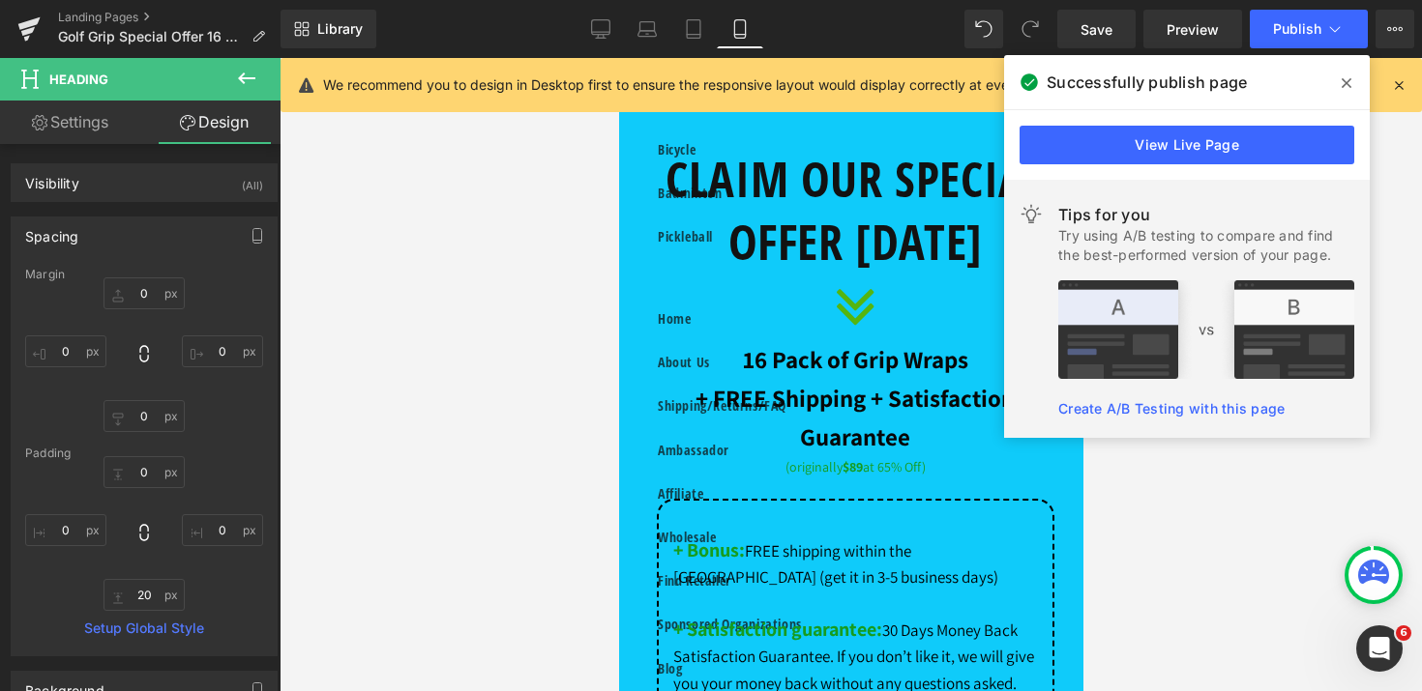
click at [1351, 78] on span at bounding box center [1346, 83] width 31 height 31
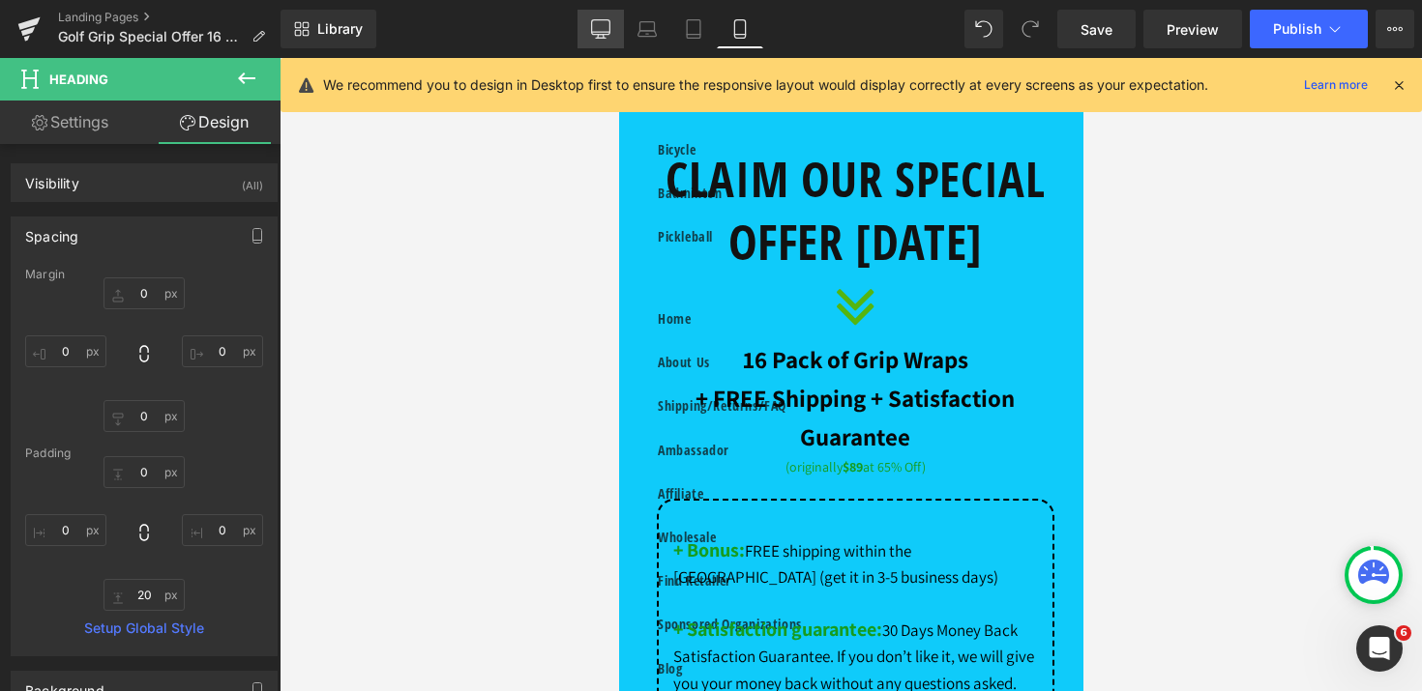
click at [605, 34] on icon at bounding box center [601, 27] width 18 height 15
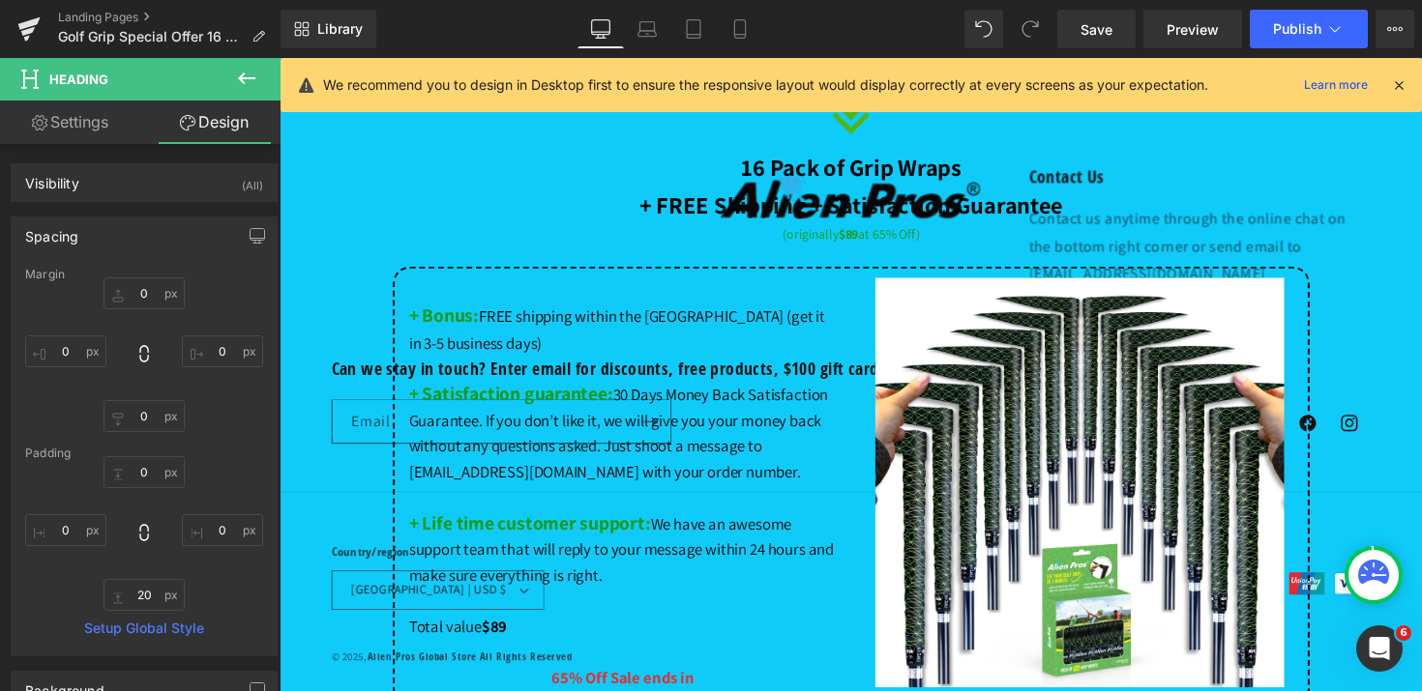
scroll to position [1971, 0]
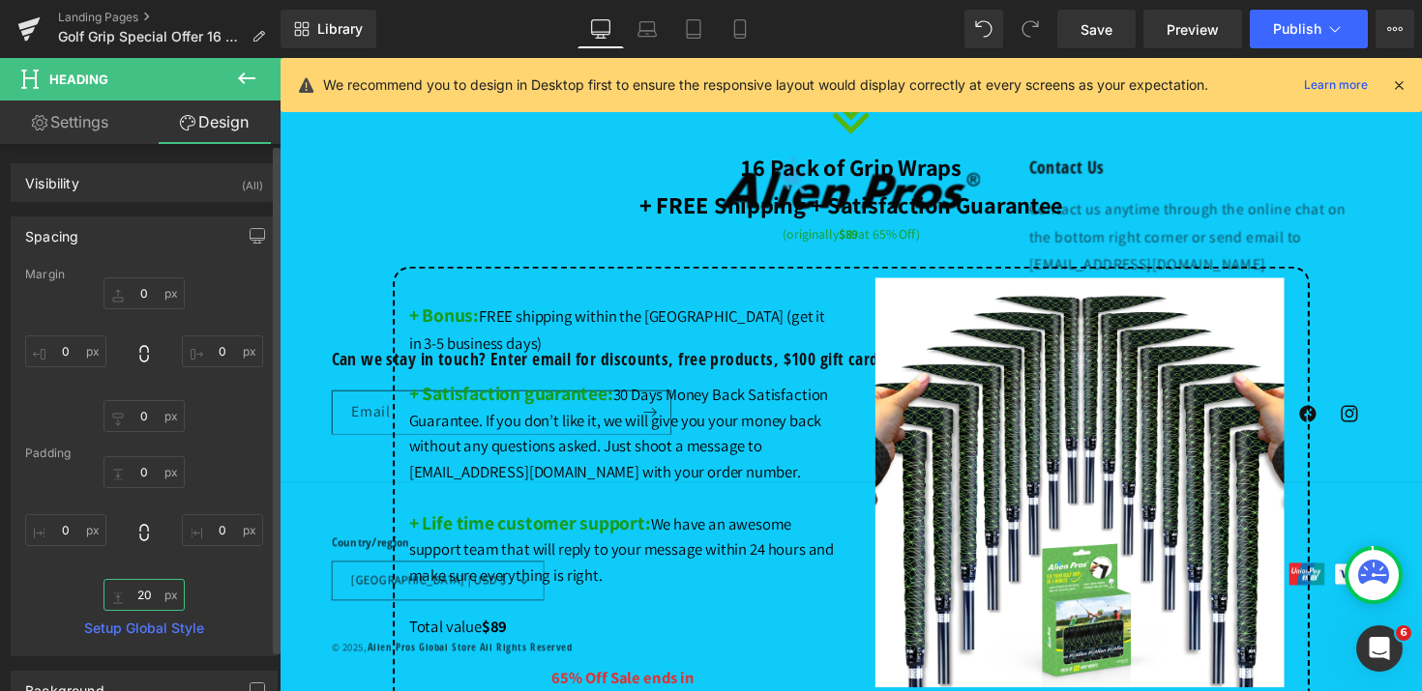
click at [138, 589] on input "20" at bounding box center [143, 595] width 81 height 32
type input "1"
type input "20"
click at [743, 25] on icon at bounding box center [739, 28] width 19 height 19
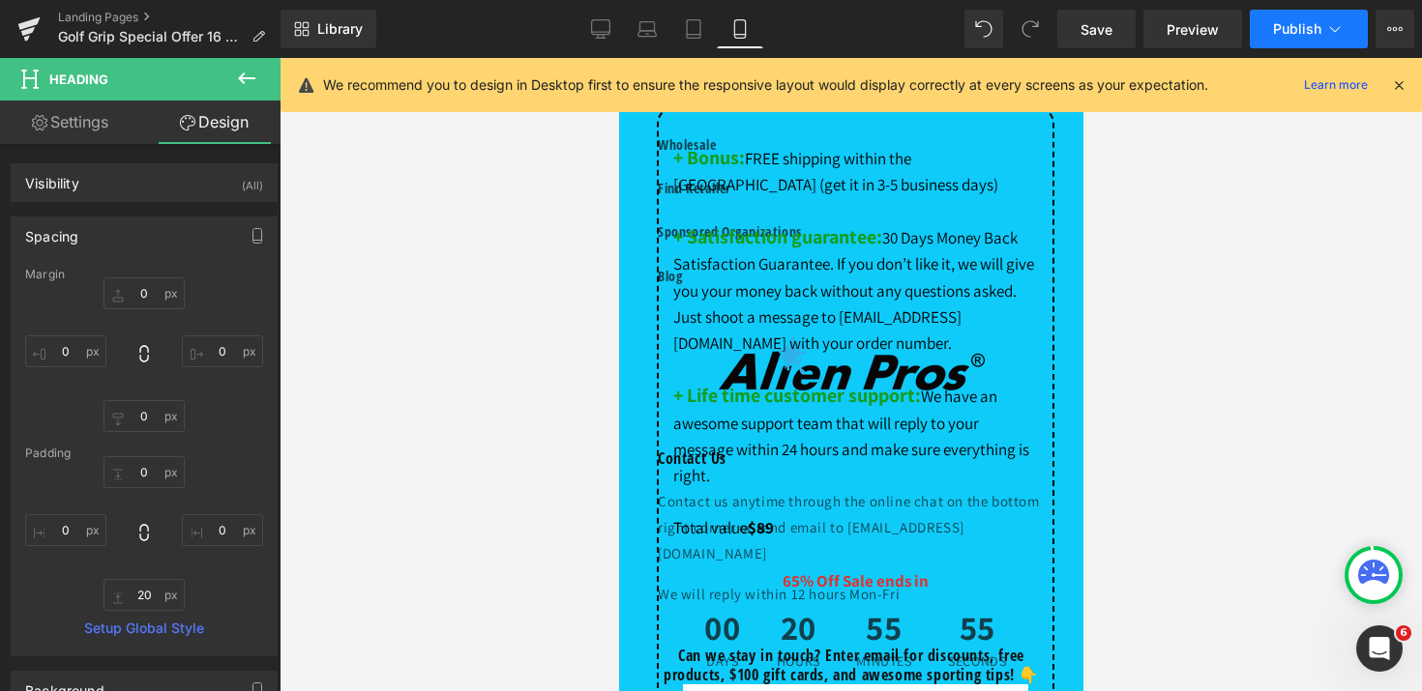
click at [1311, 41] on button "Publish" at bounding box center [1308, 29] width 118 height 39
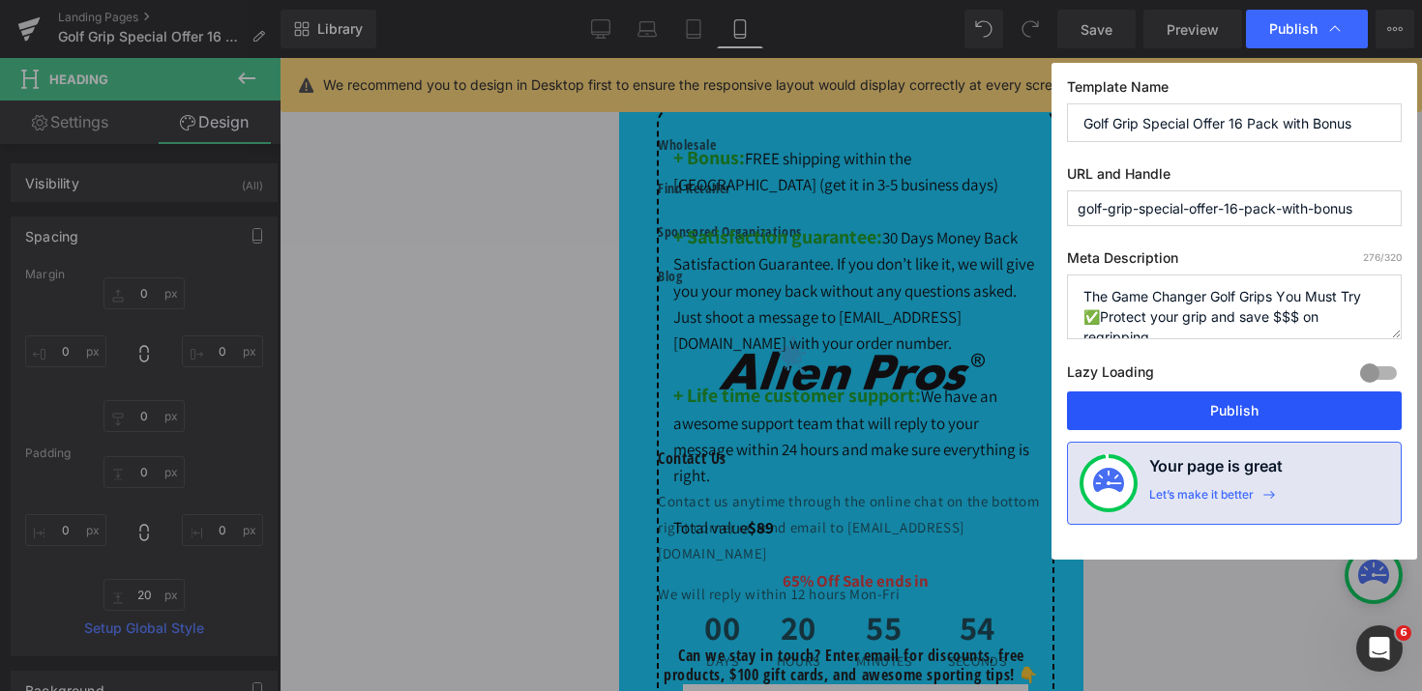
click at [1262, 401] on button "Publish" at bounding box center [1234, 411] width 335 height 39
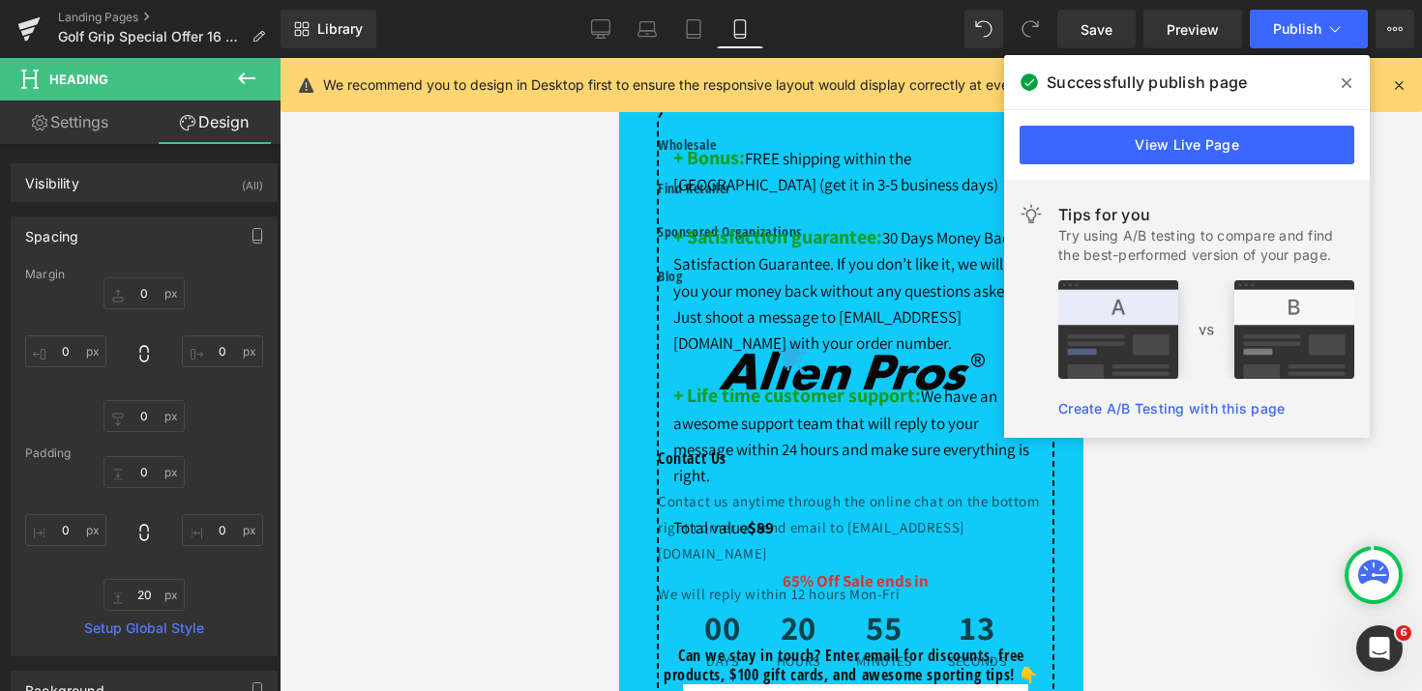
click at [1349, 75] on icon at bounding box center [1346, 82] width 10 height 15
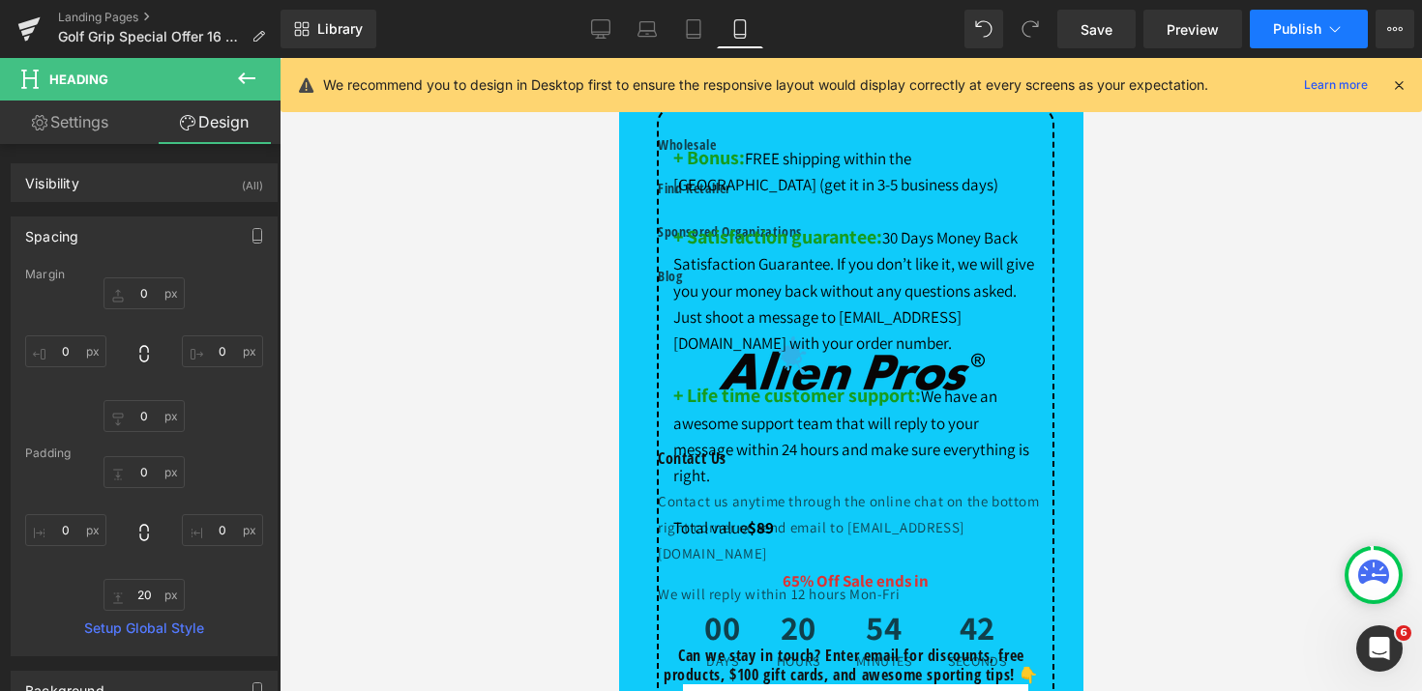
click at [1313, 36] on span "Publish" at bounding box center [1297, 28] width 48 height 15
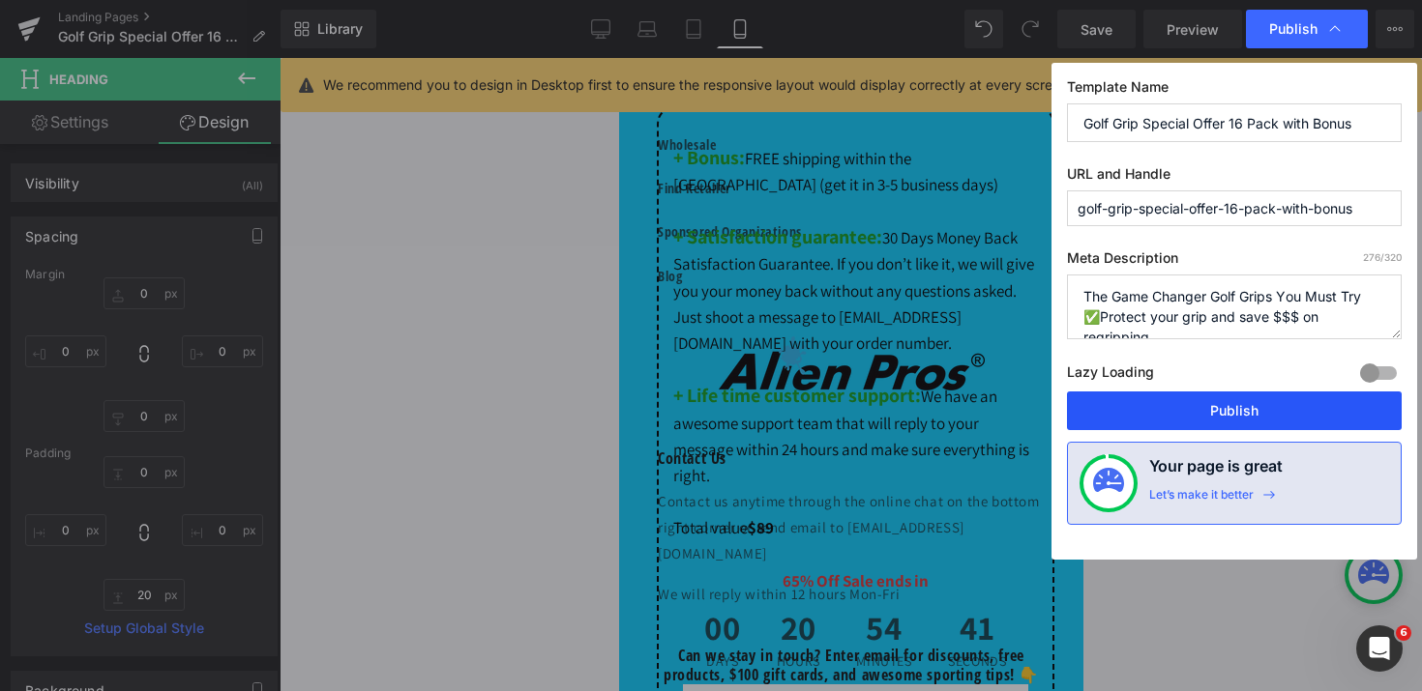
click at [1248, 419] on button "Publish" at bounding box center [1234, 411] width 335 height 39
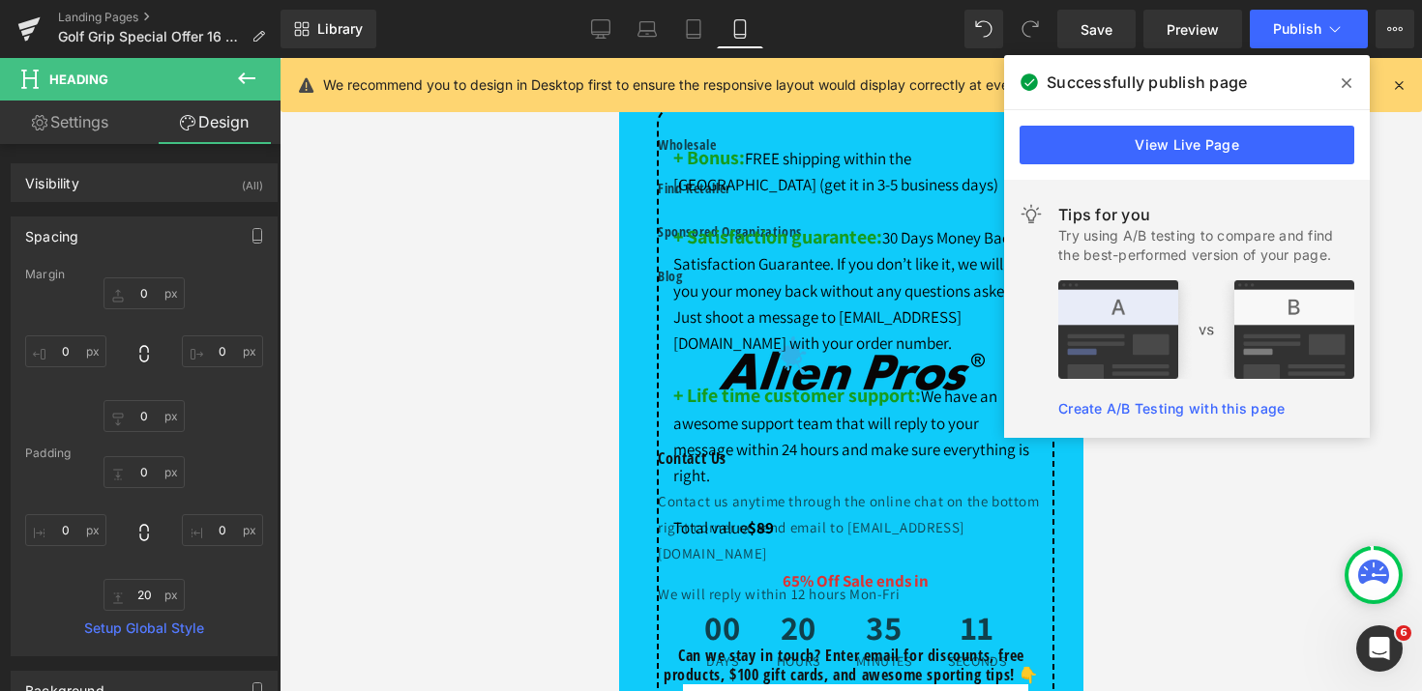
scroll to position [2740, 0]
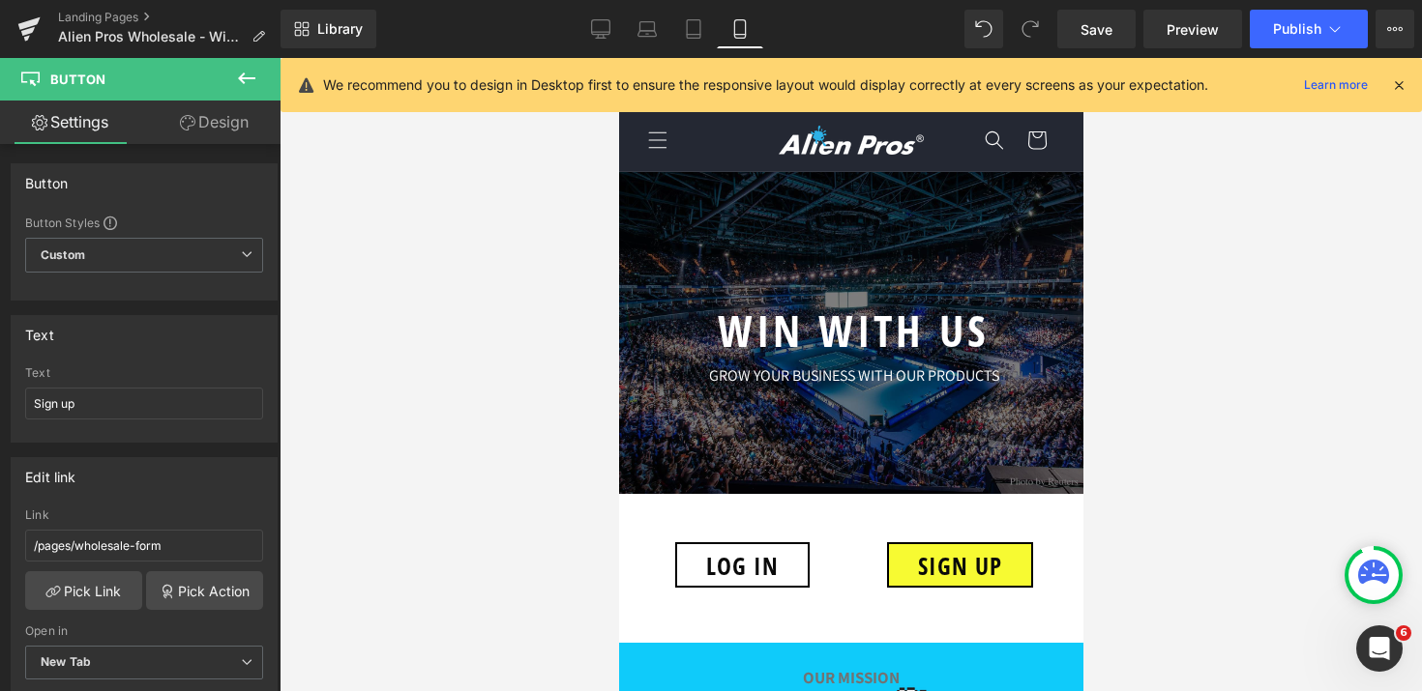
scroll to position [1637, 0]
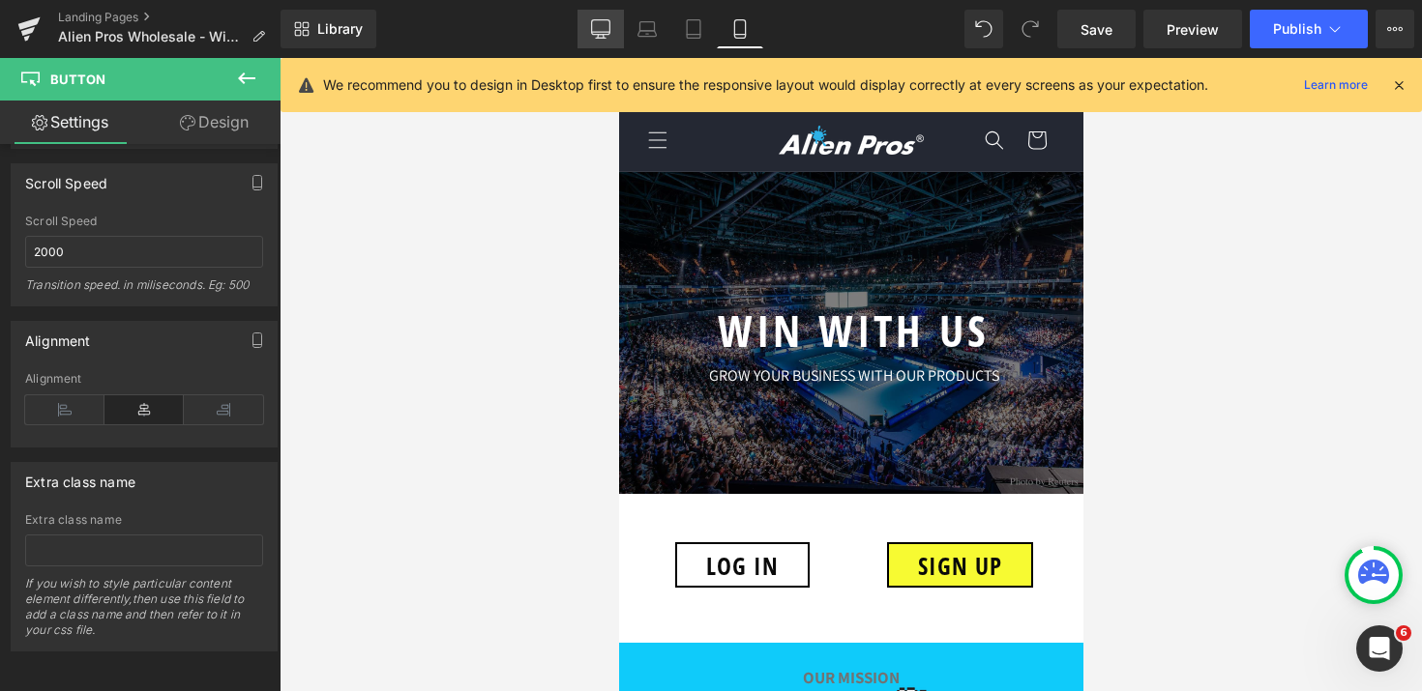
click at [608, 31] on icon at bounding box center [600, 28] width 19 height 19
type input "100"
type input "0"
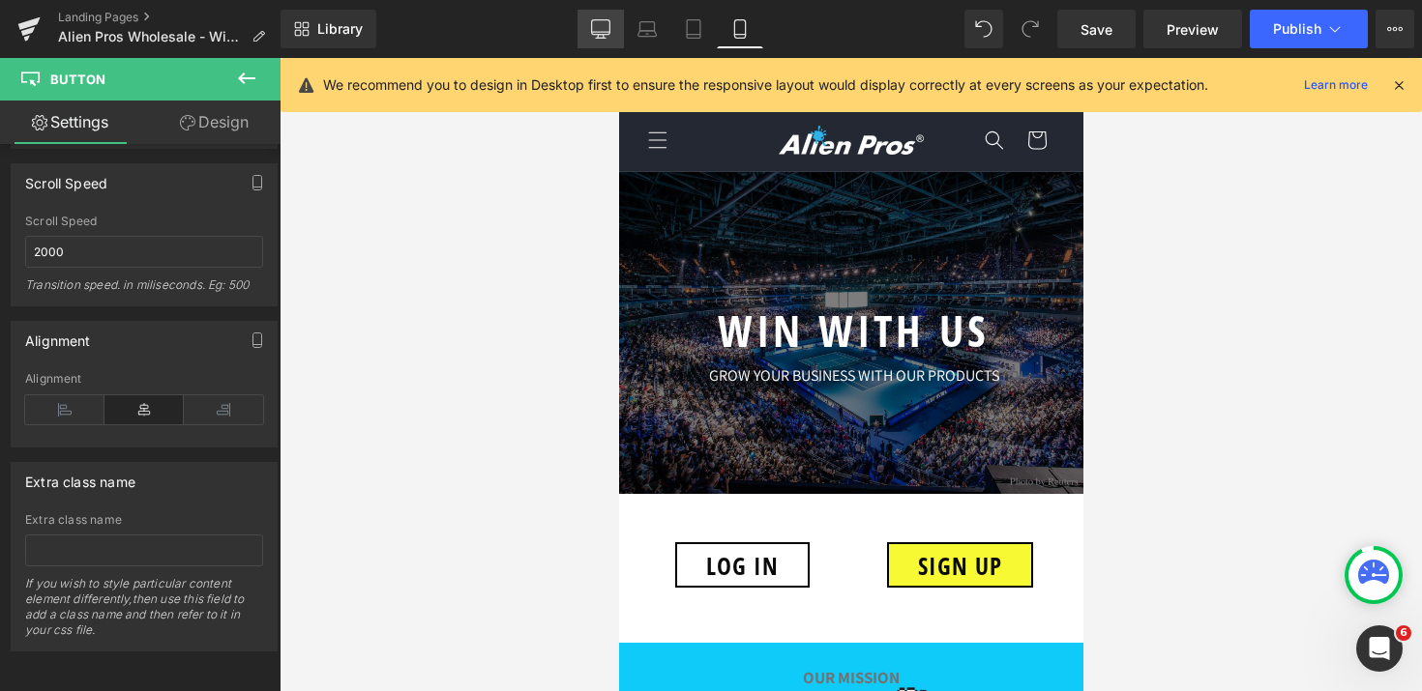
scroll to position [21, 0]
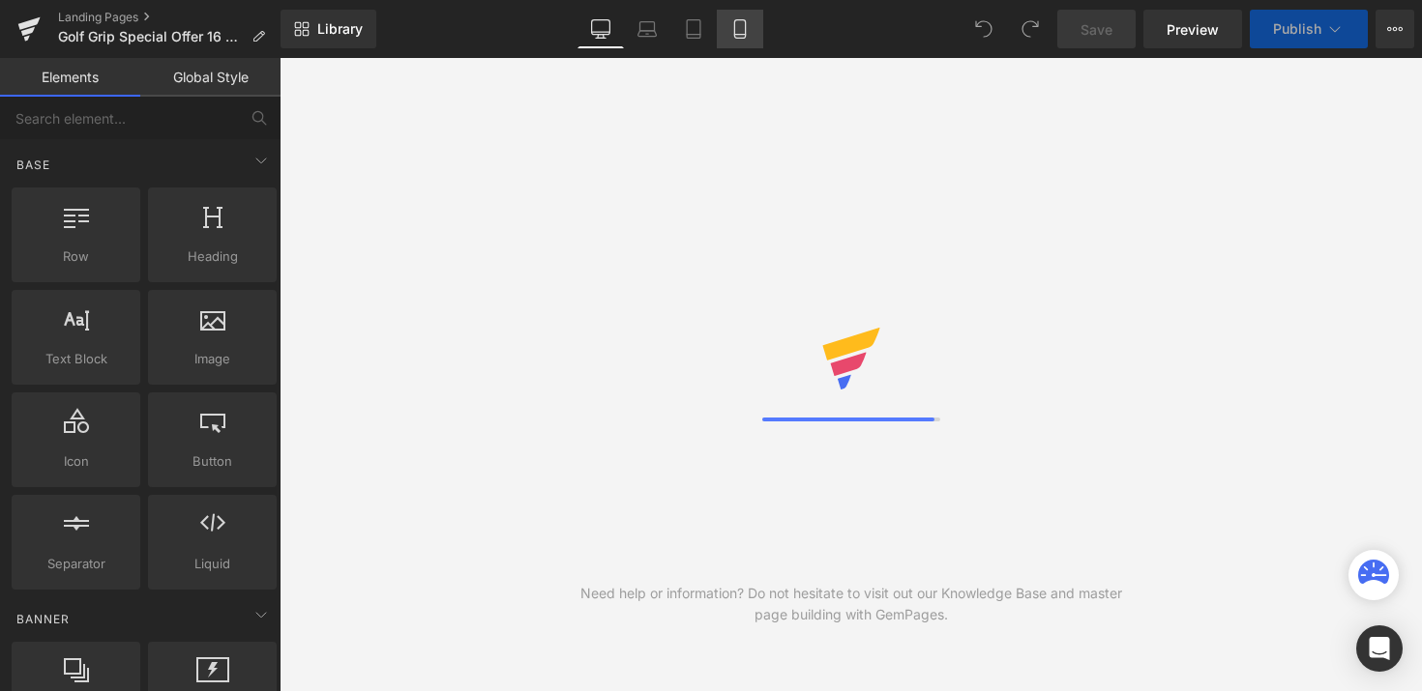
click at [734, 34] on icon at bounding box center [739, 28] width 19 height 19
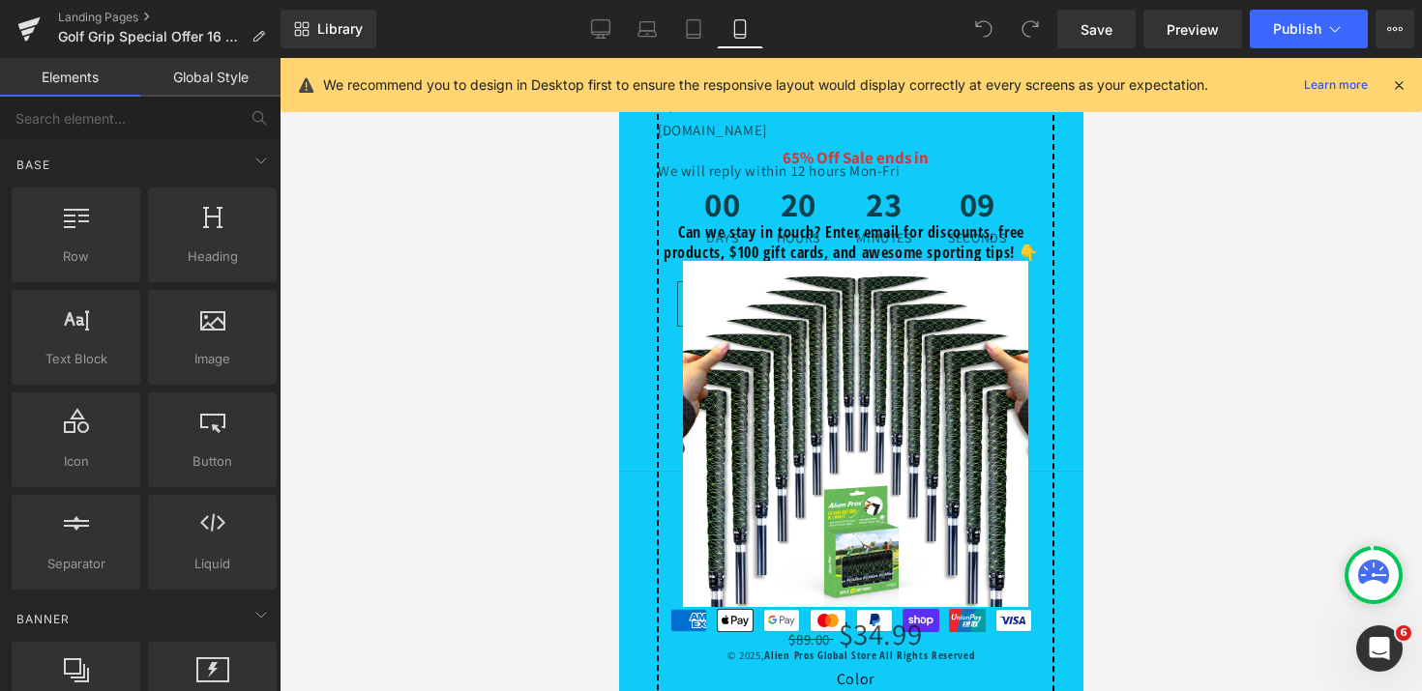
scroll to position [7467, 0]
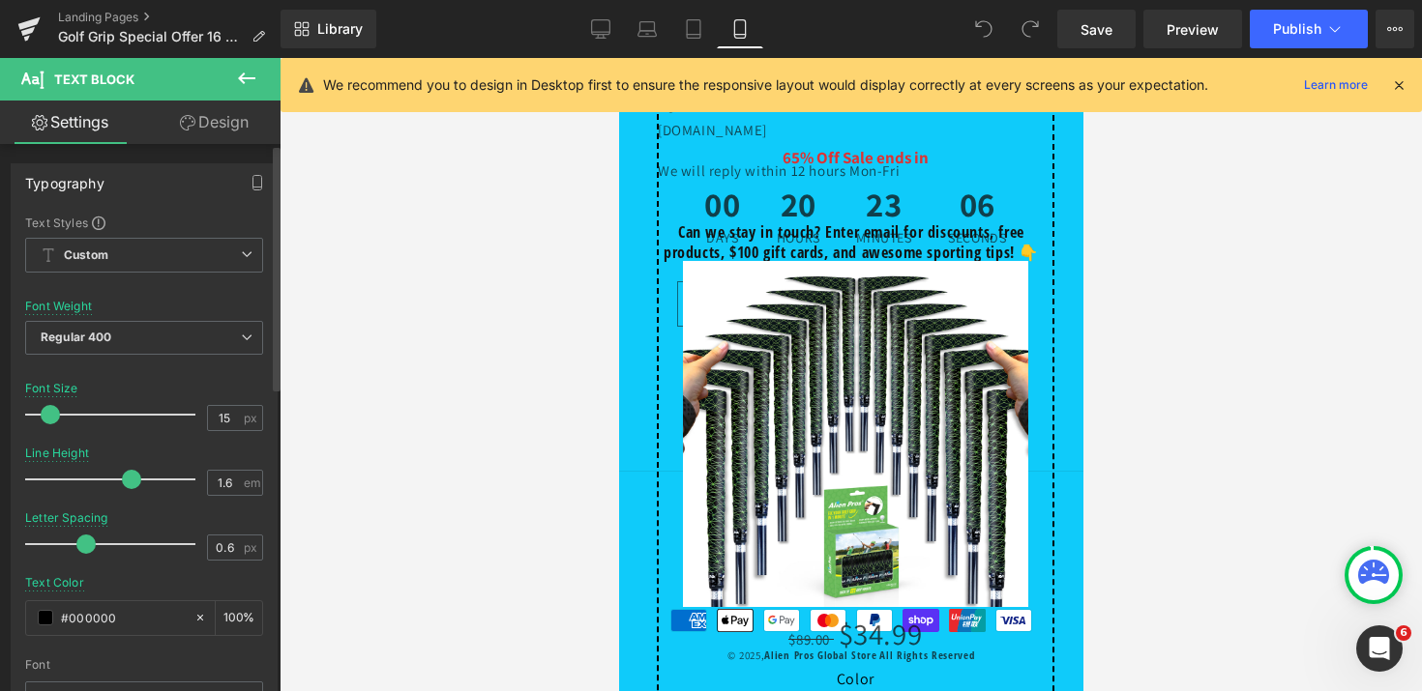
click at [127, 481] on div at bounding box center [115, 479] width 161 height 39
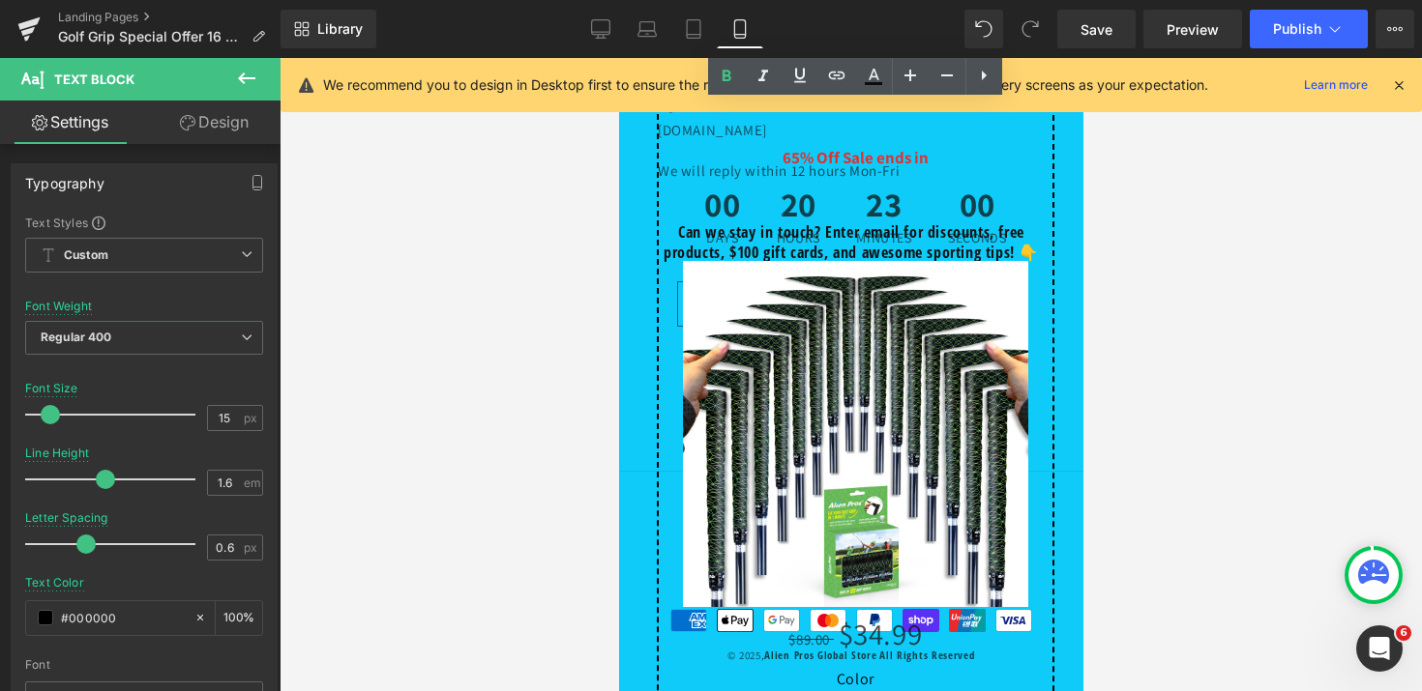
scroll to position [7554, 0]
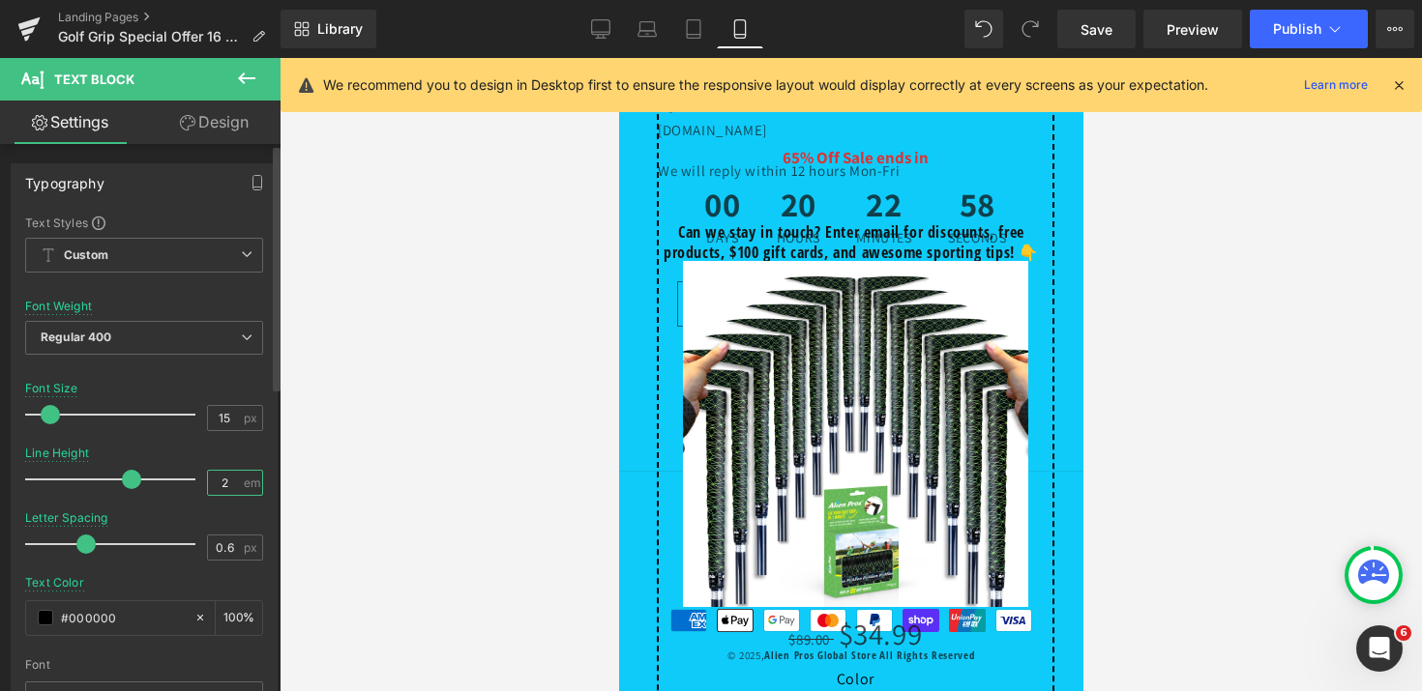
drag, startPoint x: 224, startPoint y: 485, endPoint x: 131, endPoint y: 485, distance: 93.8
click at [131, 485] on div "Line Height 2 em" at bounding box center [144, 479] width 238 height 65
type input "1"
type input "2"
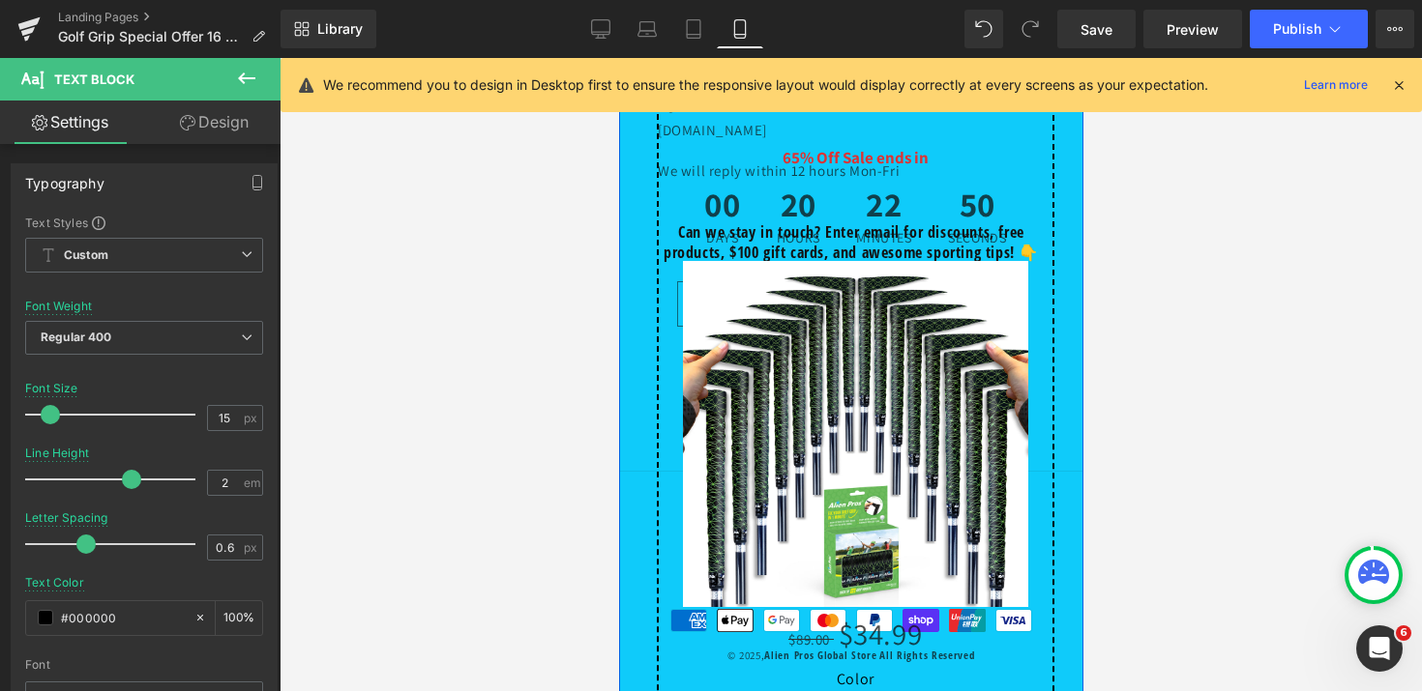
drag, startPoint x: 226, startPoint y: 492, endPoint x: 133, endPoint y: 485, distance: 93.1
click at [133, 485] on div "Line Height 1.6 em" at bounding box center [144, 479] width 238 height 65
type input "2"
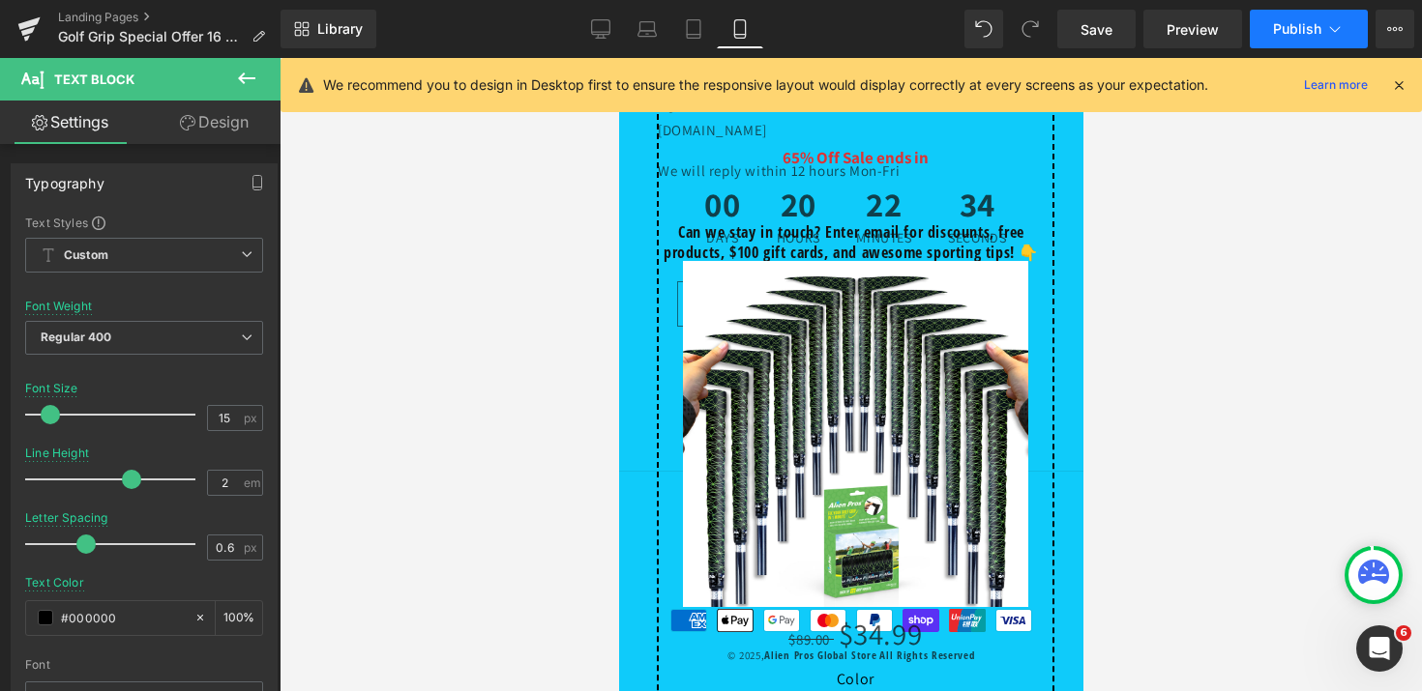
click at [1296, 31] on span "Publish" at bounding box center [1297, 28] width 48 height 15
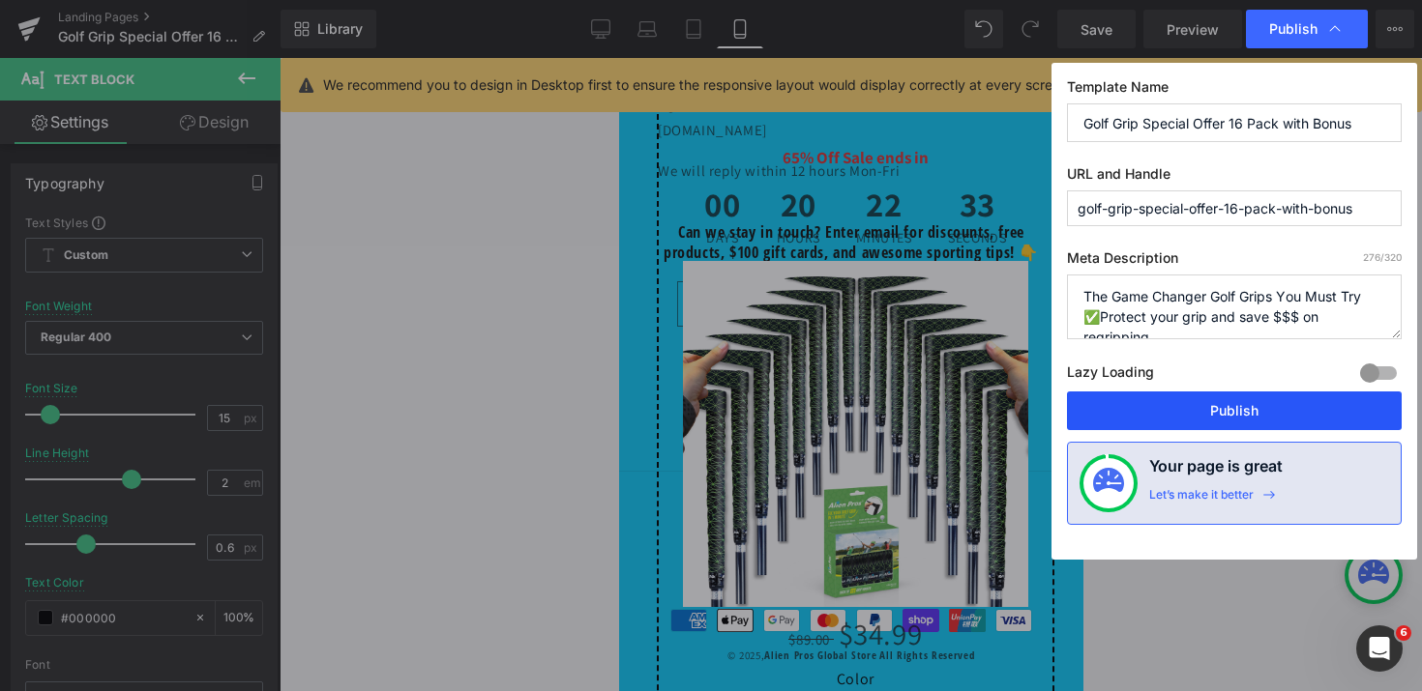
click at [1225, 408] on button "Publish" at bounding box center [1234, 411] width 335 height 39
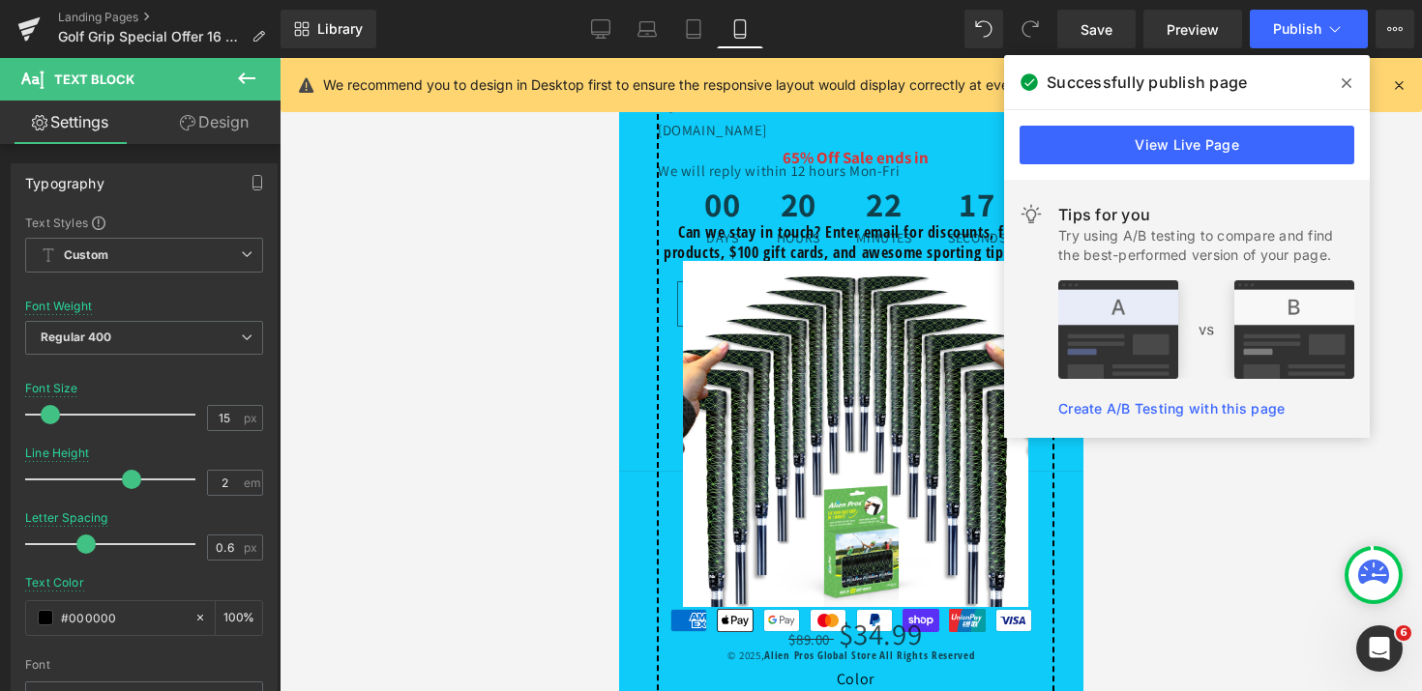
click at [1348, 81] on icon at bounding box center [1346, 82] width 10 height 15
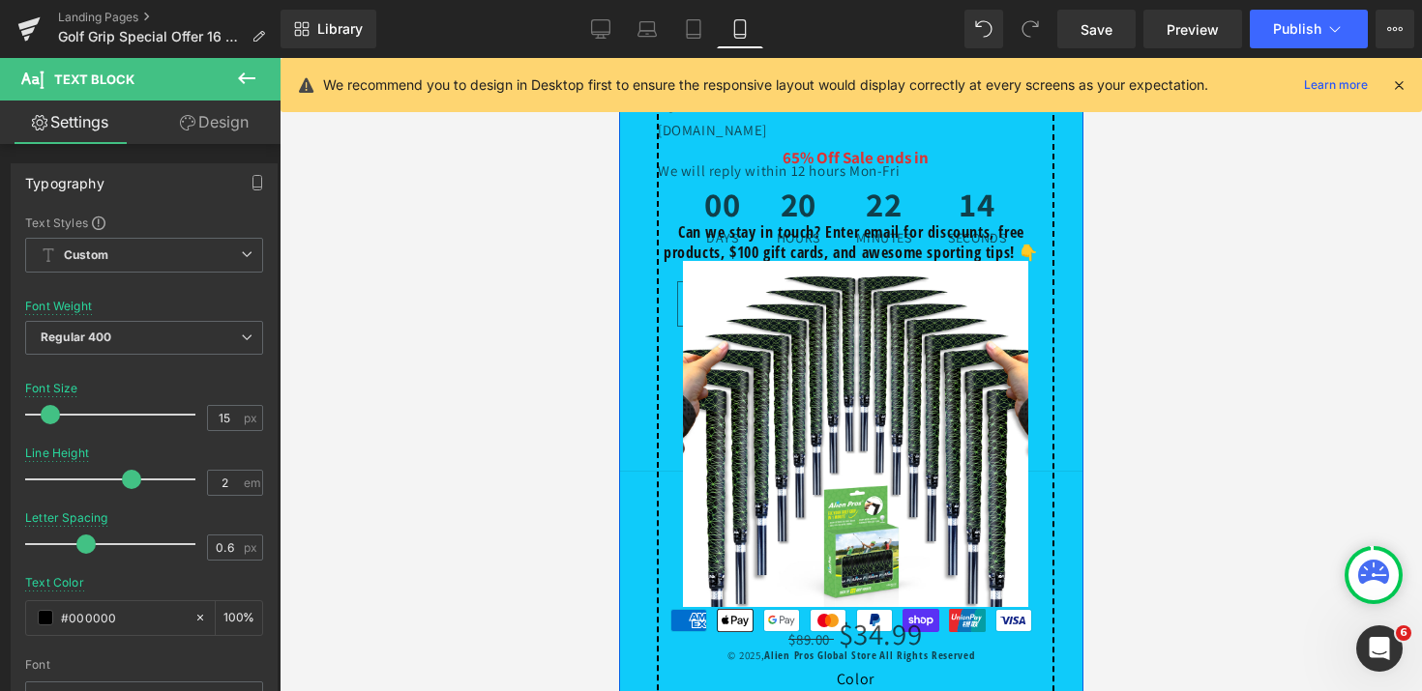
scroll to position [23724, 0]
drag, startPoint x: 195, startPoint y: 483, endPoint x: 124, endPoint y: 483, distance: 71.6
click at [132, 483] on div "Line Height 1.6 em" at bounding box center [144, 479] width 238 height 65
type input "2"
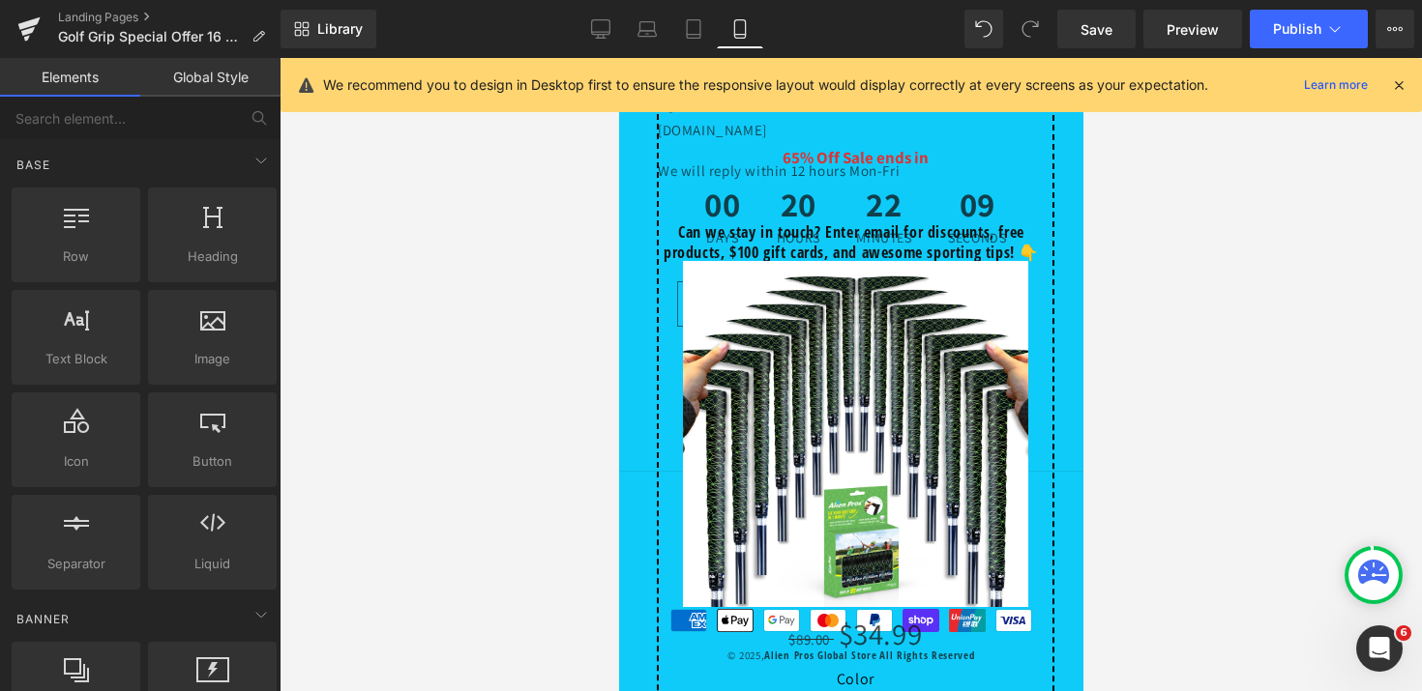
click at [1164, 348] on div at bounding box center [850, 374] width 1142 height 633
click at [1327, 19] on icon at bounding box center [1334, 28] width 19 height 19
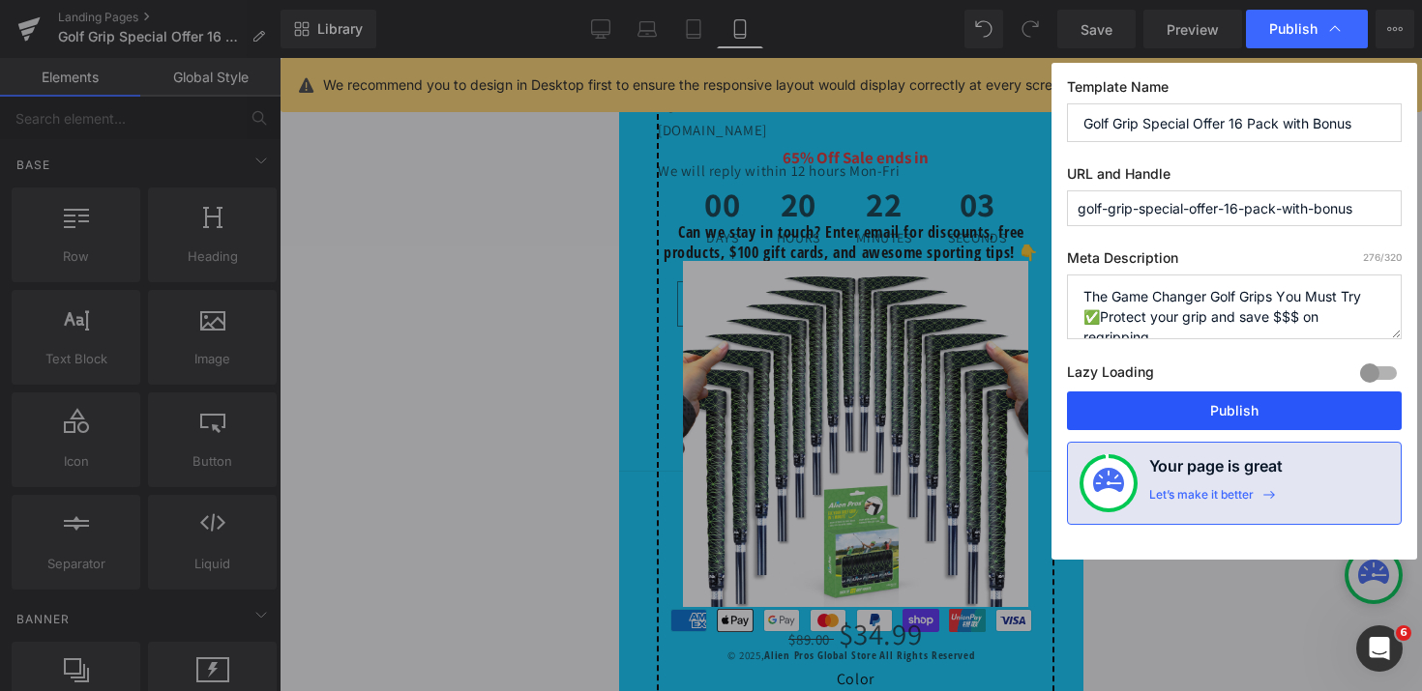
click at [1241, 411] on button "Publish" at bounding box center [1234, 411] width 335 height 39
